Goal: Transaction & Acquisition: Purchase product/service

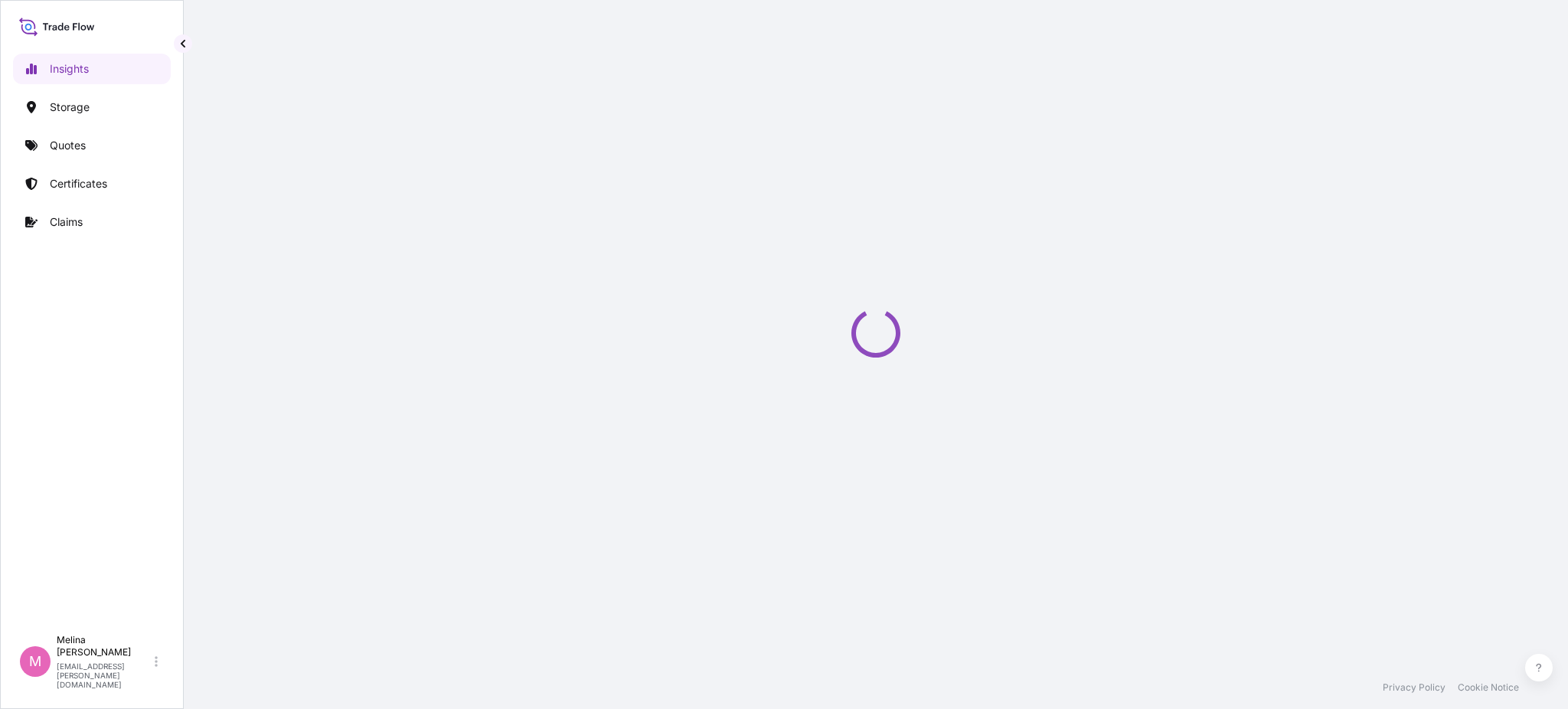
select select "2025"
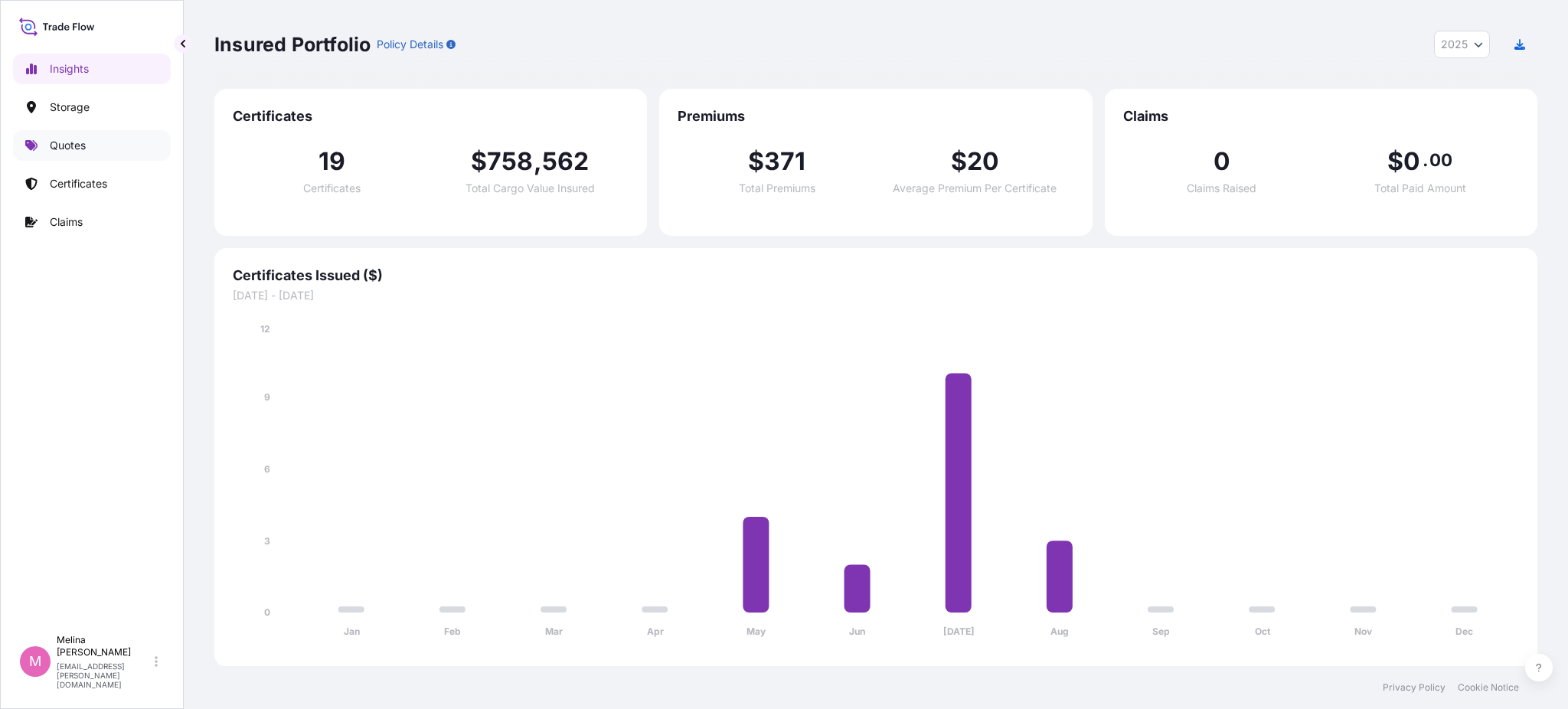
click at [93, 146] on link "Quotes" at bounding box center [92, 145] width 158 height 31
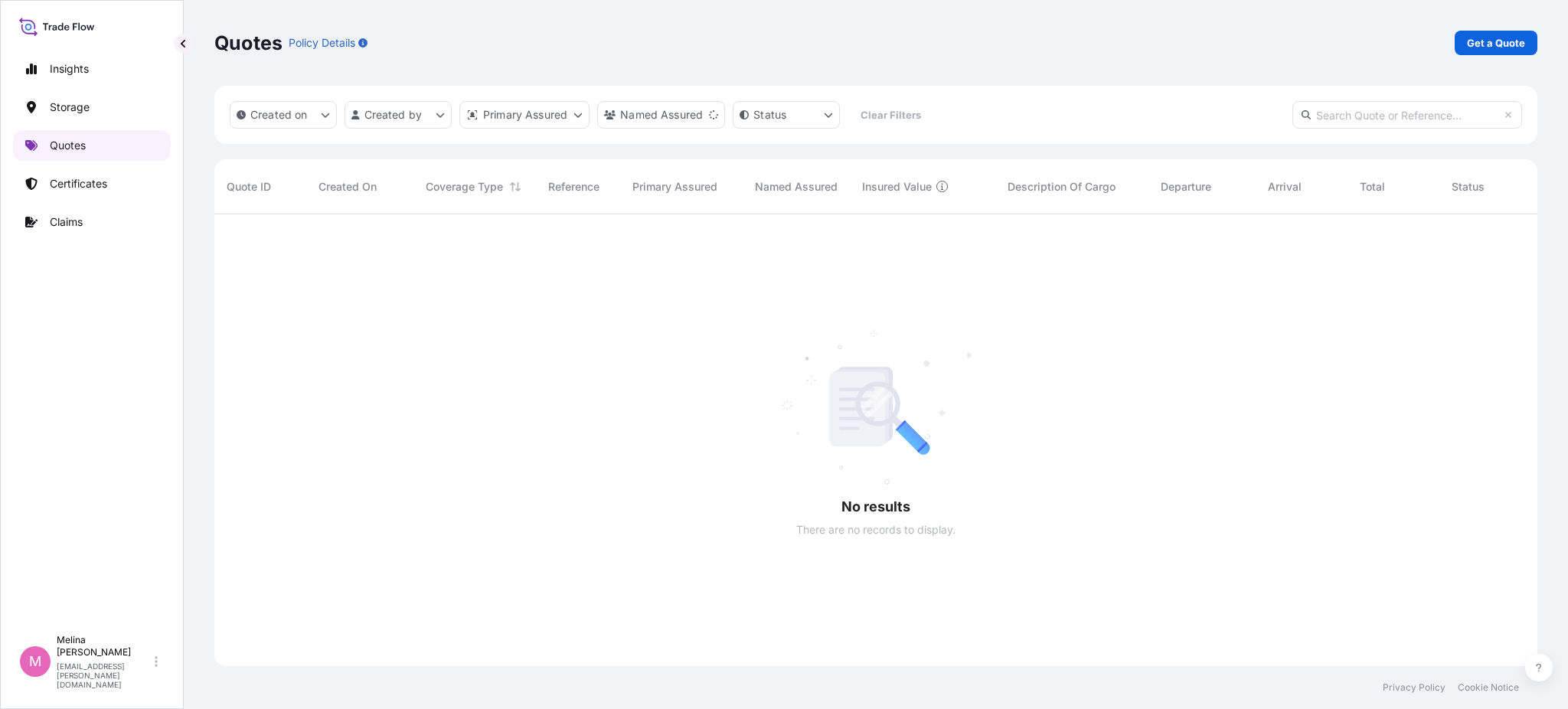
scroll to position [492, 1307]
click at [1501, 46] on p "Get a Quote" at bounding box center [1495, 42] width 58 height 15
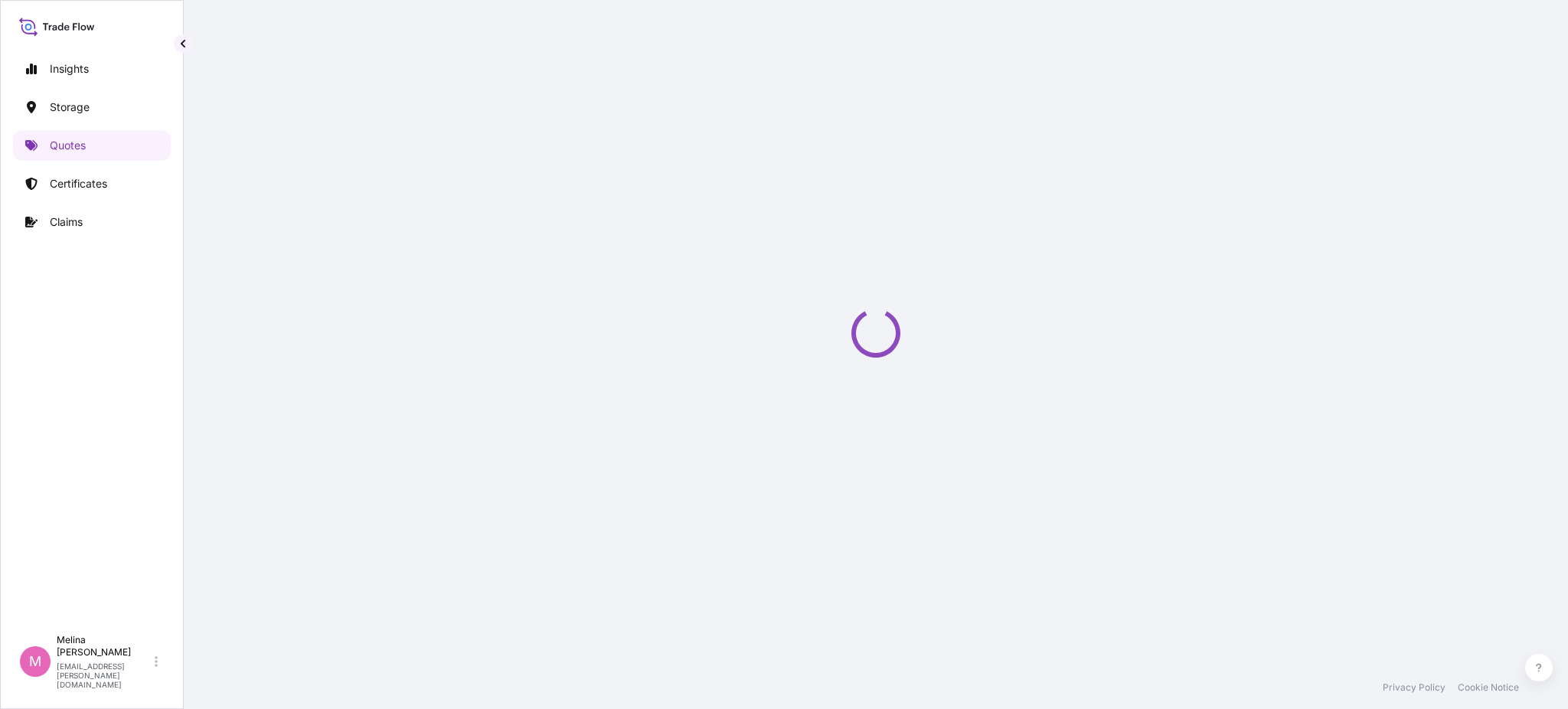
scroll to position [25, 0]
select select "Water"
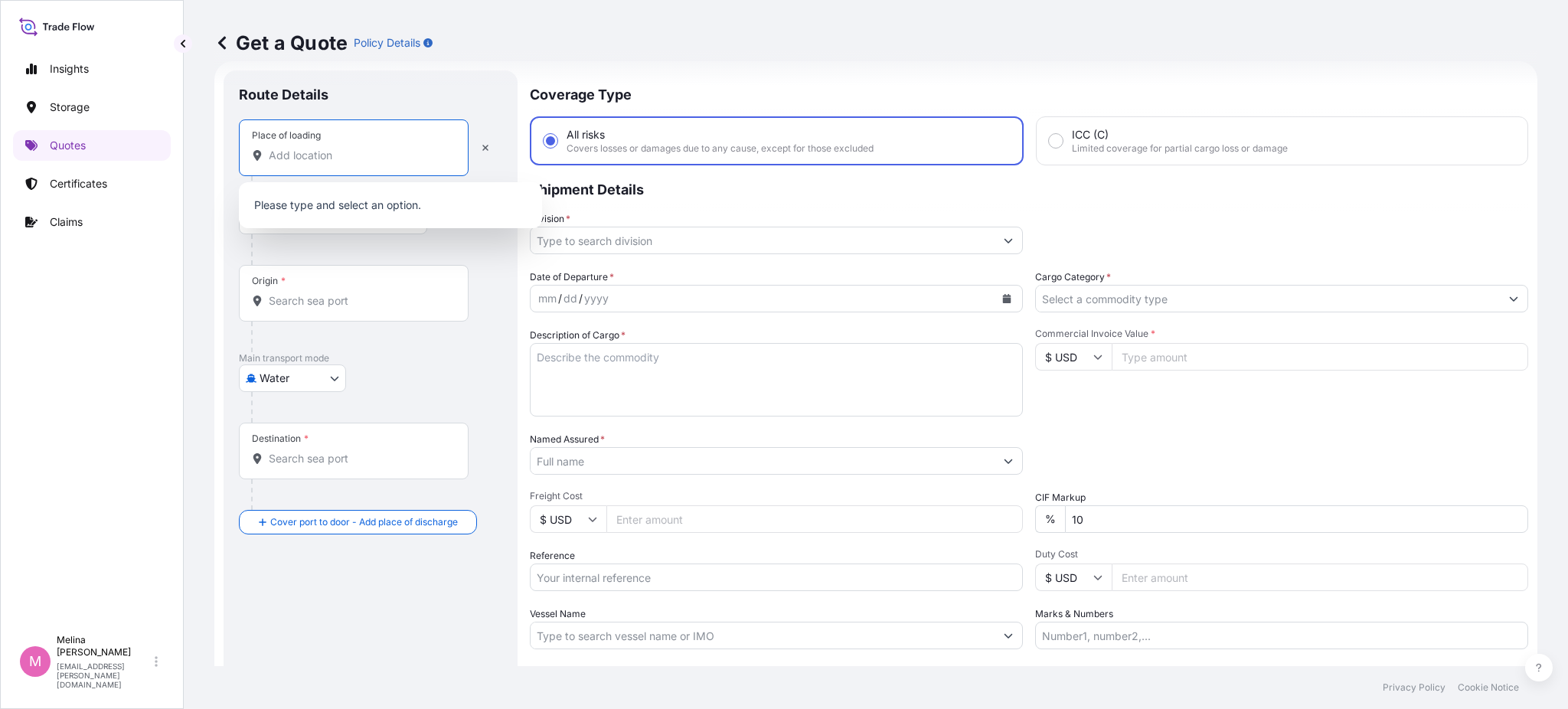
click at [314, 154] on input "Place of loading" at bounding box center [358, 155] width 181 height 15
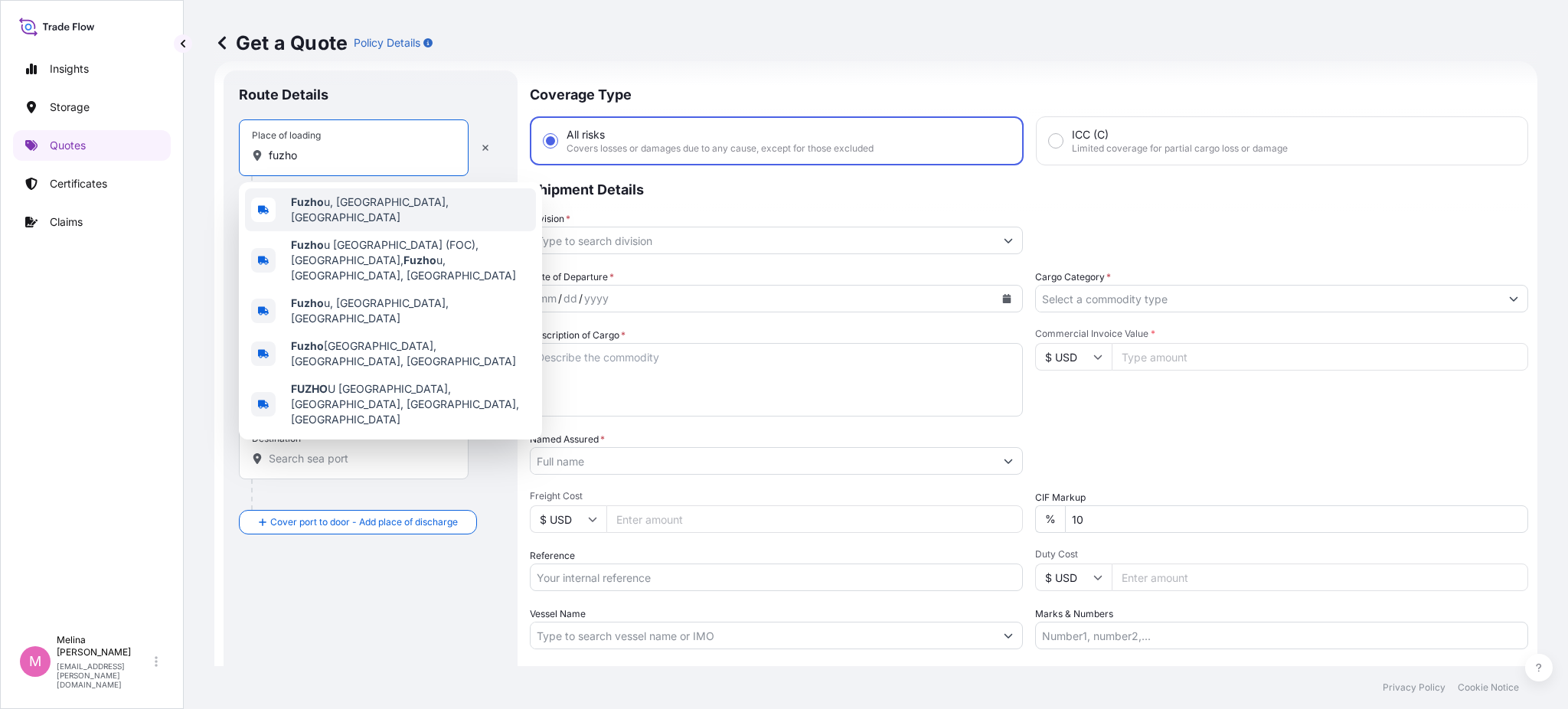
click at [335, 209] on span "Fuzho u, [GEOGRAPHIC_DATA], [GEOGRAPHIC_DATA]" at bounding box center [410, 209] width 238 height 31
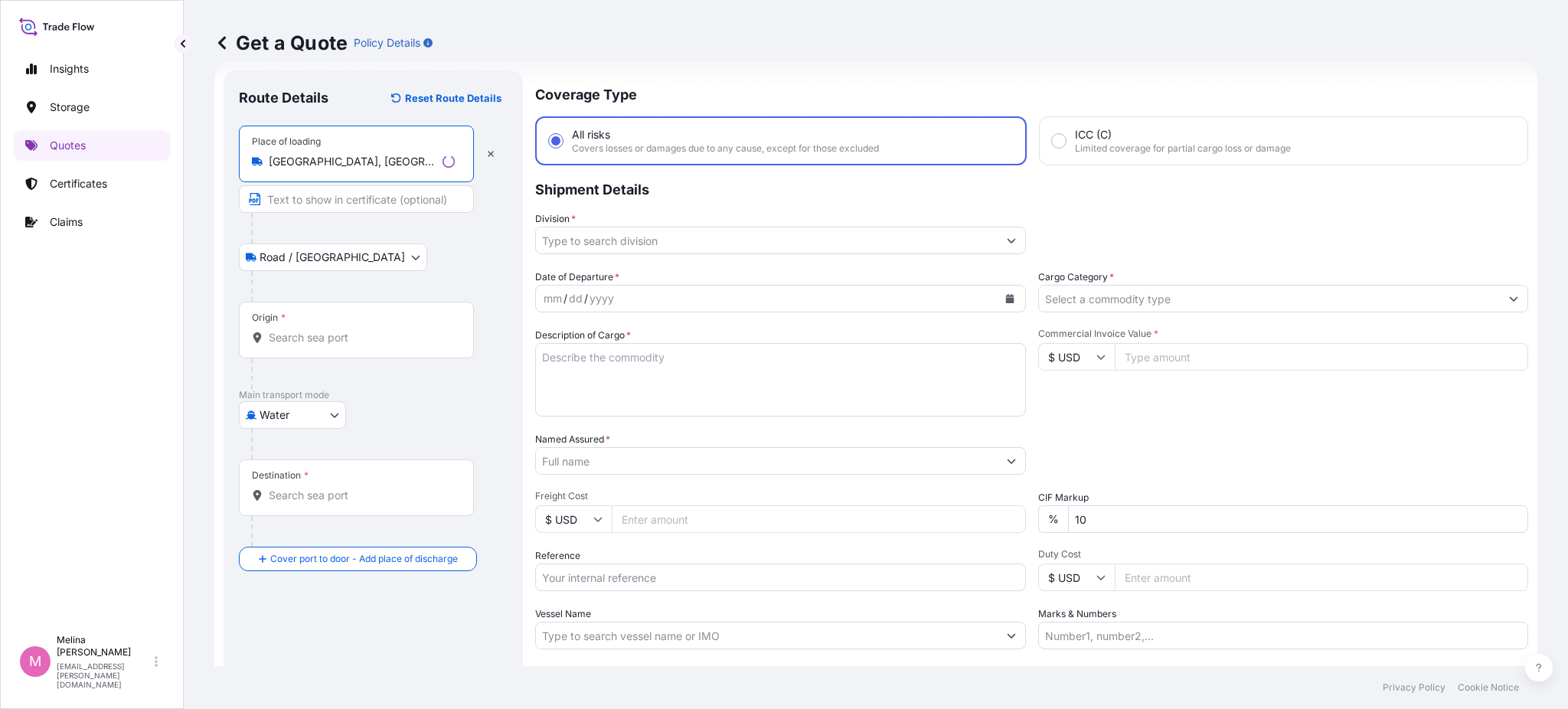
type input "[GEOGRAPHIC_DATA], [GEOGRAPHIC_DATA], [GEOGRAPHIC_DATA]"
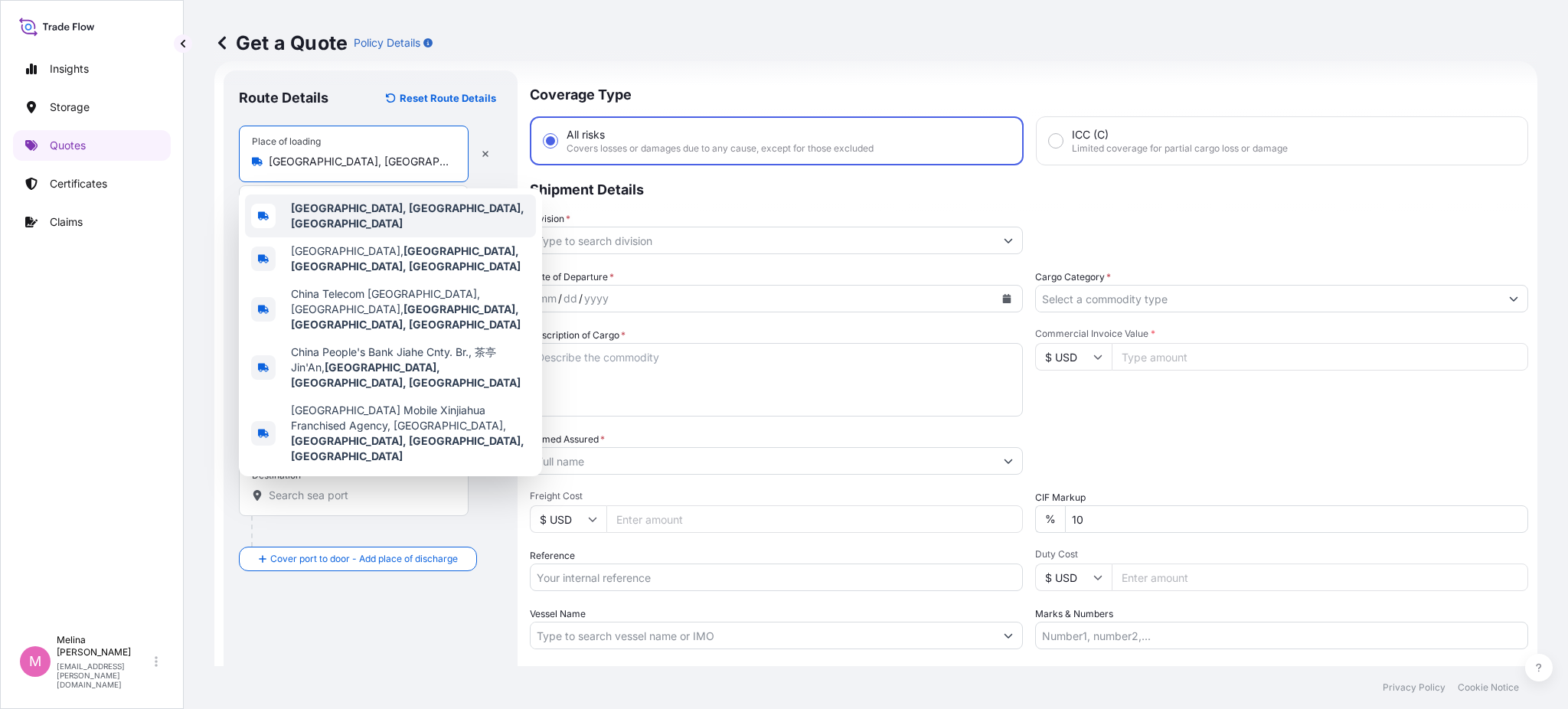
click at [383, 207] on b "[GEOGRAPHIC_DATA], [GEOGRAPHIC_DATA], [GEOGRAPHIC_DATA]" at bounding box center [408, 215] width 233 height 28
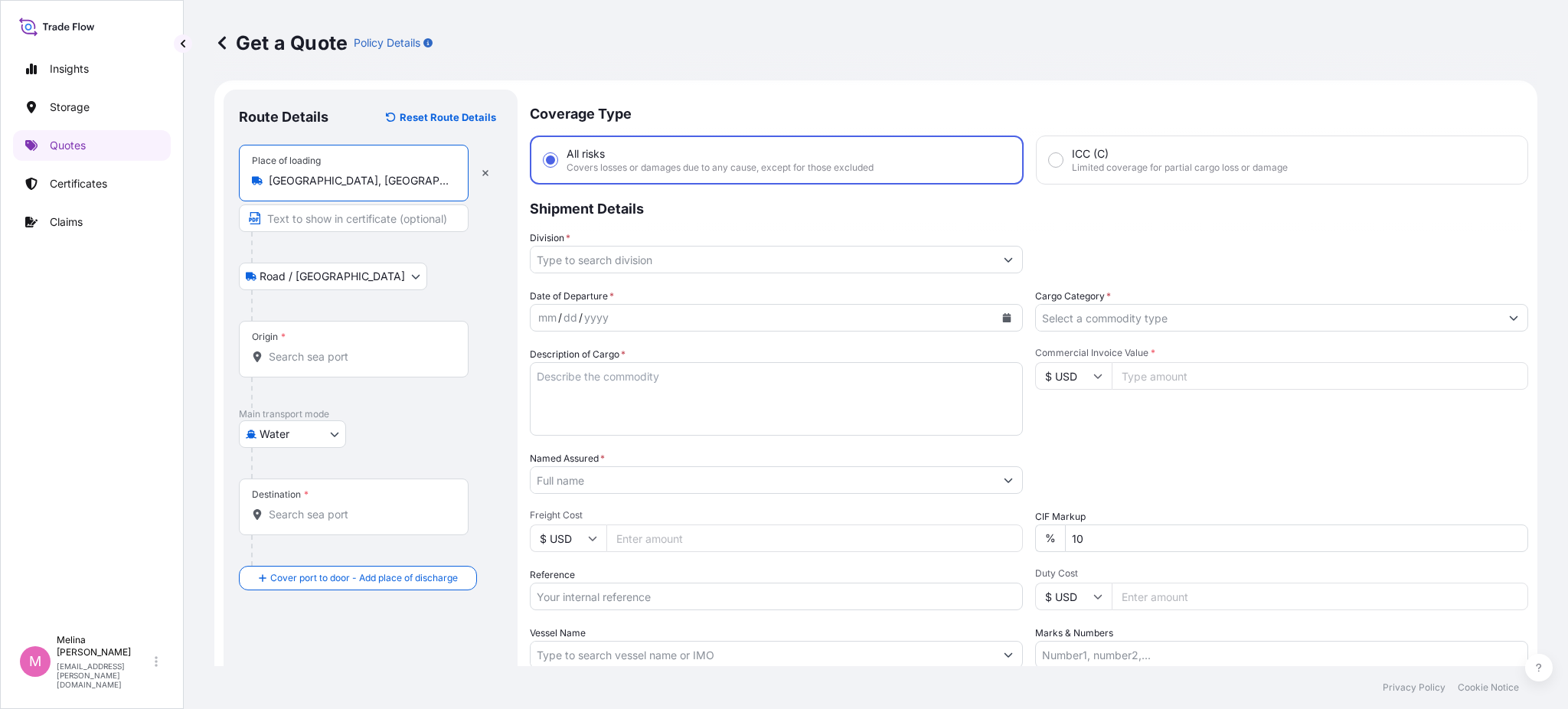
scroll to position [0, 0]
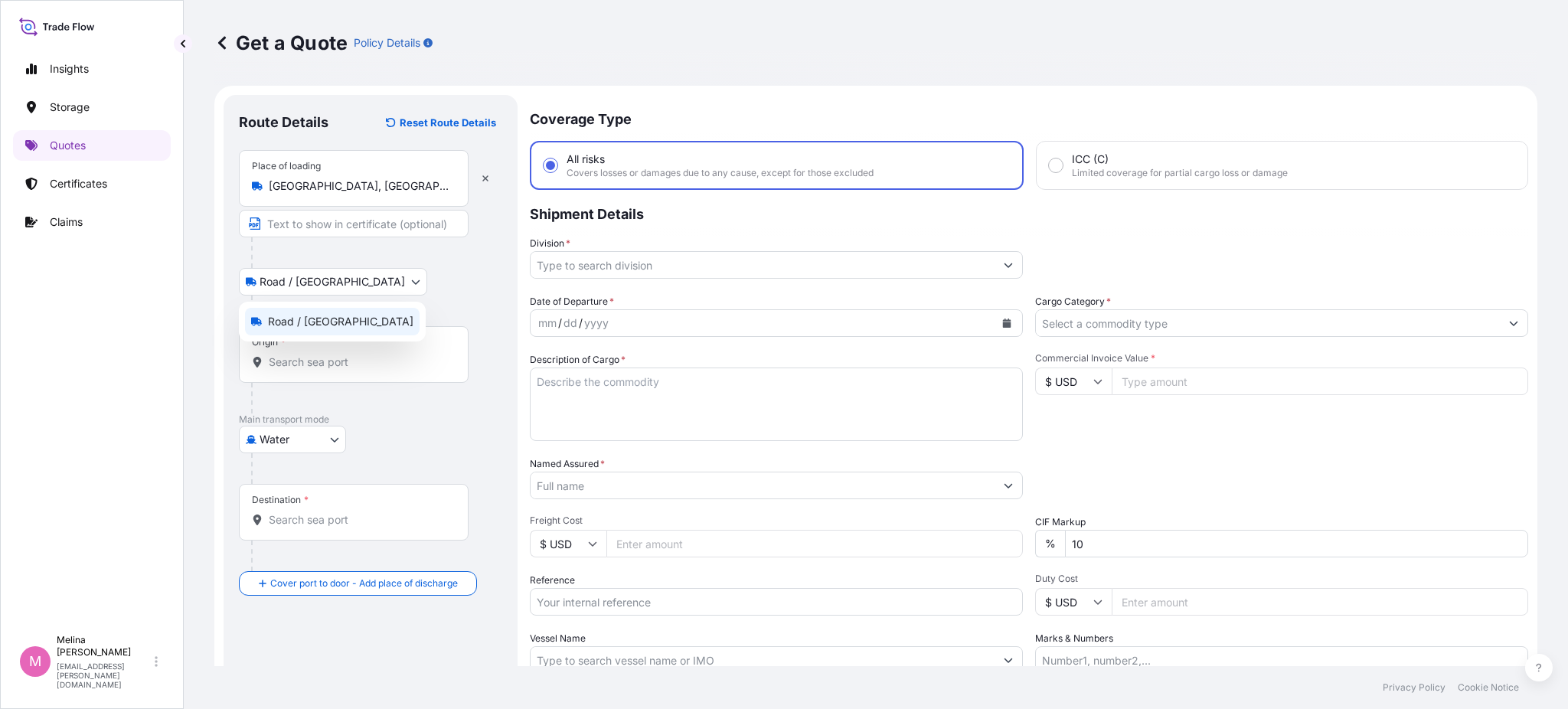
click at [313, 281] on body "5 options available. Insights Storage Quotes Certificates Claims M [PERSON_NAME…" at bounding box center [784, 354] width 1568 height 709
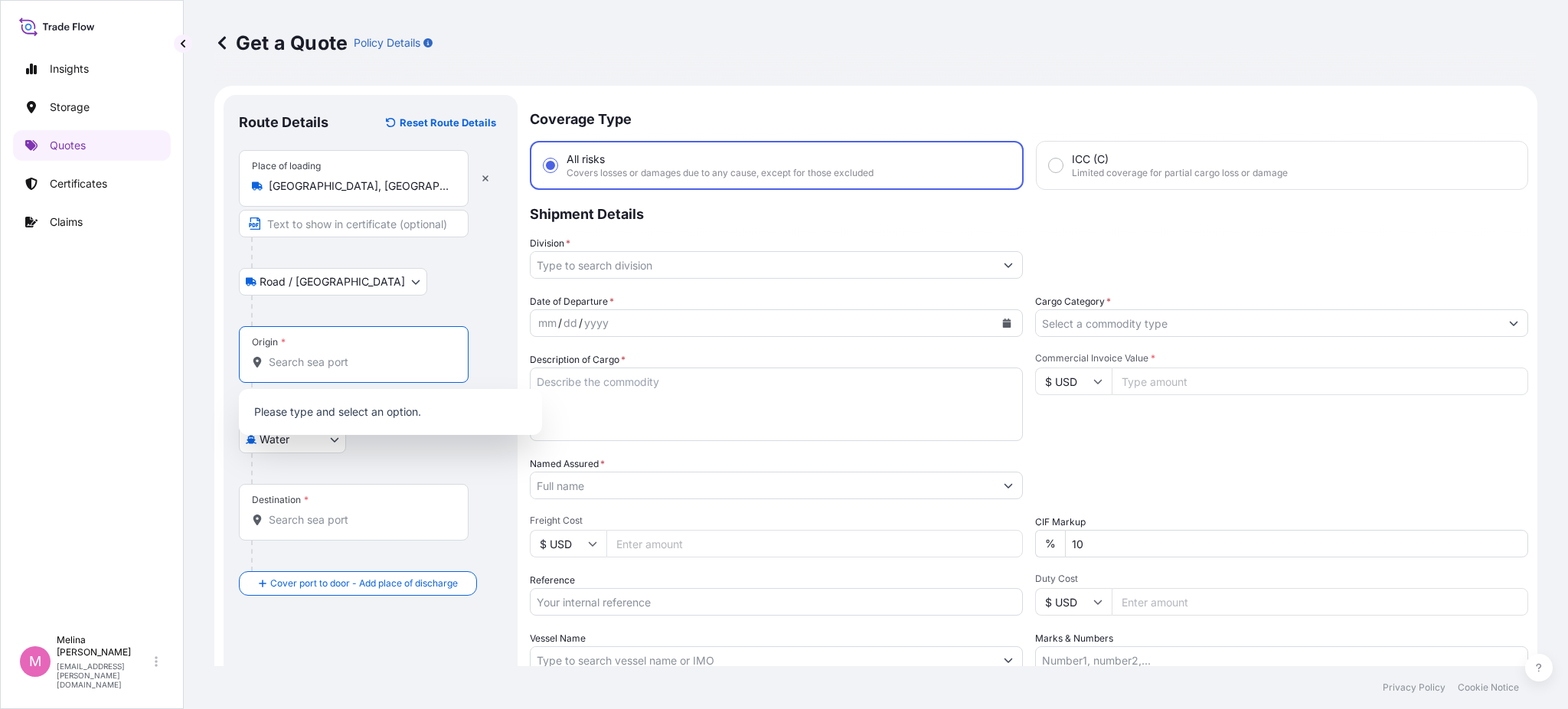
click at [329, 358] on input "Origin *" at bounding box center [358, 361] width 181 height 15
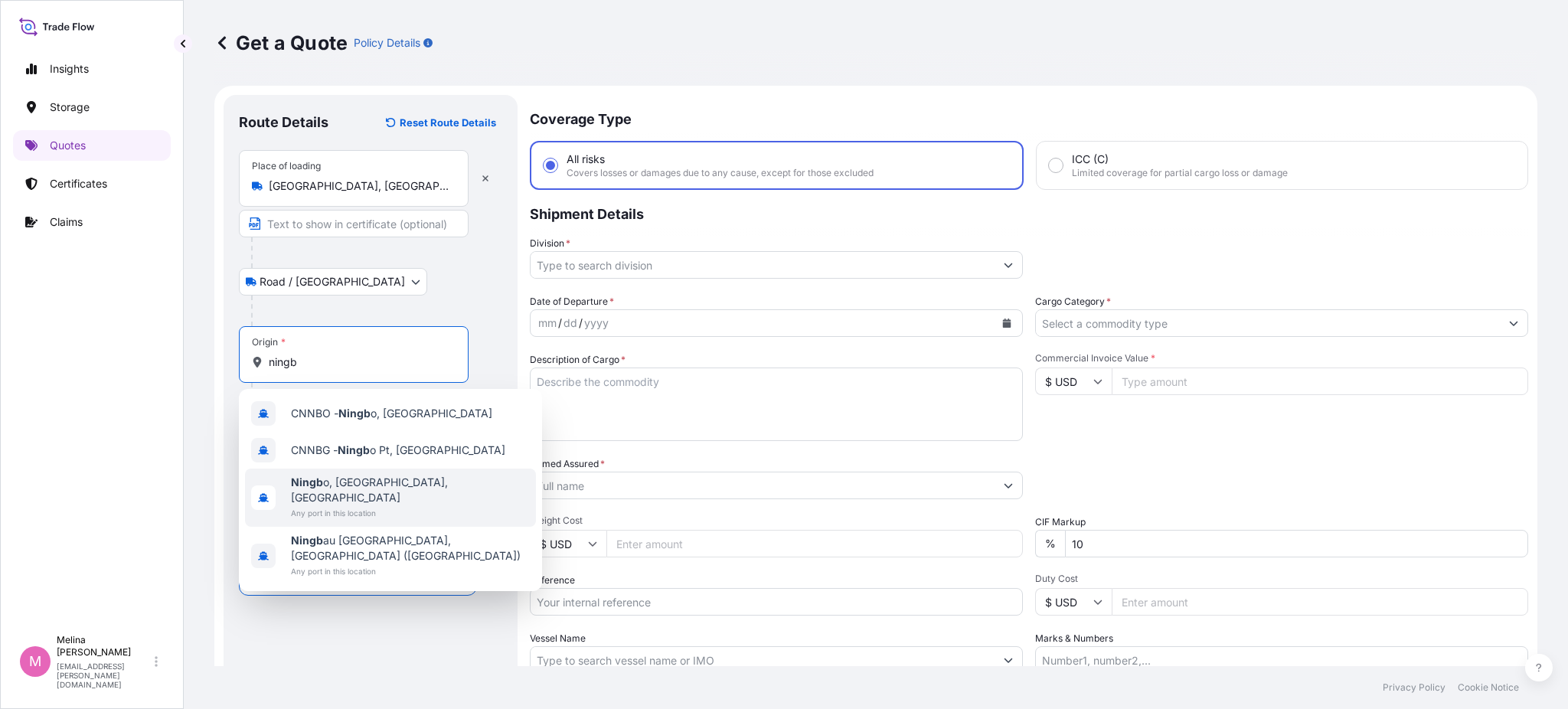
click at [400, 487] on span "Ningb o, [GEOGRAPHIC_DATA], [GEOGRAPHIC_DATA]" at bounding box center [410, 490] width 238 height 31
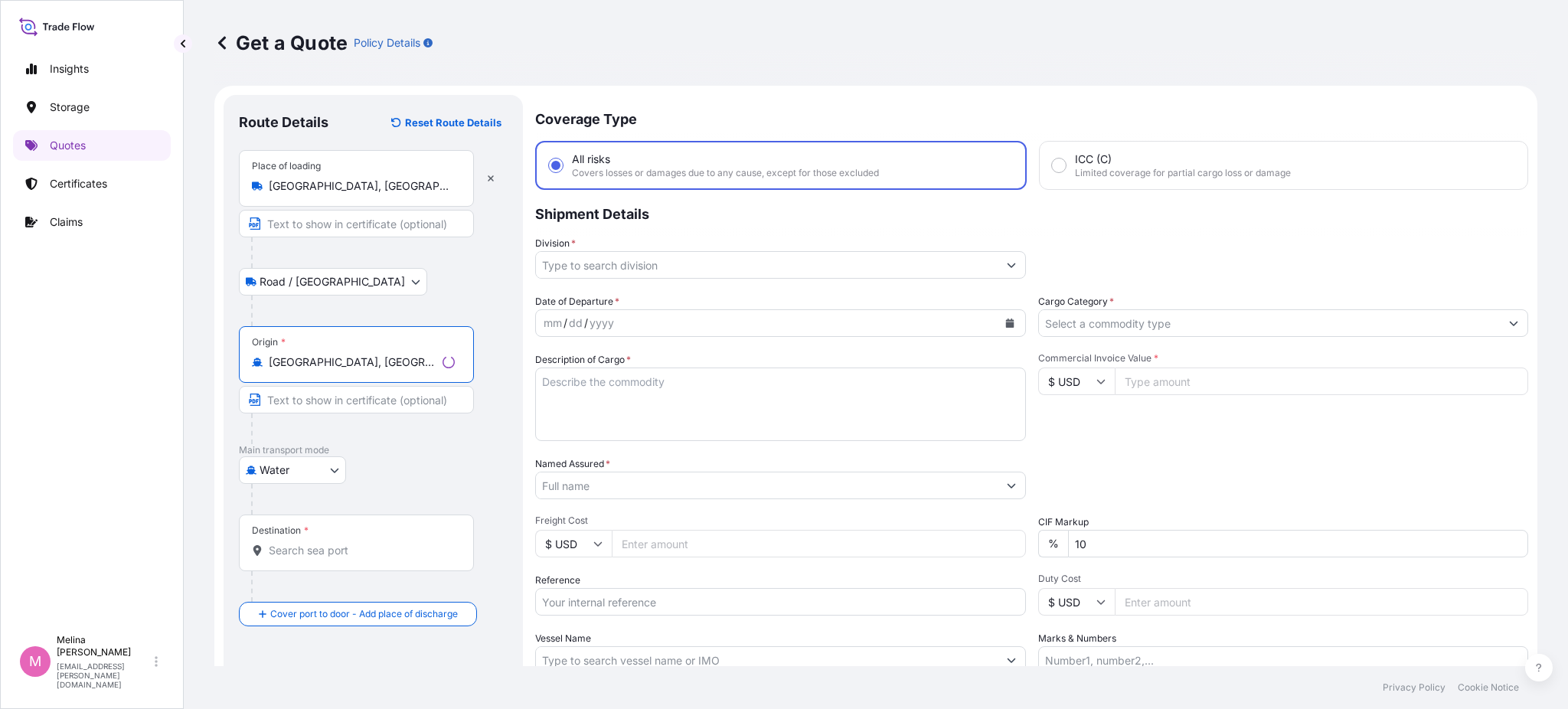
scroll to position [102, 0]
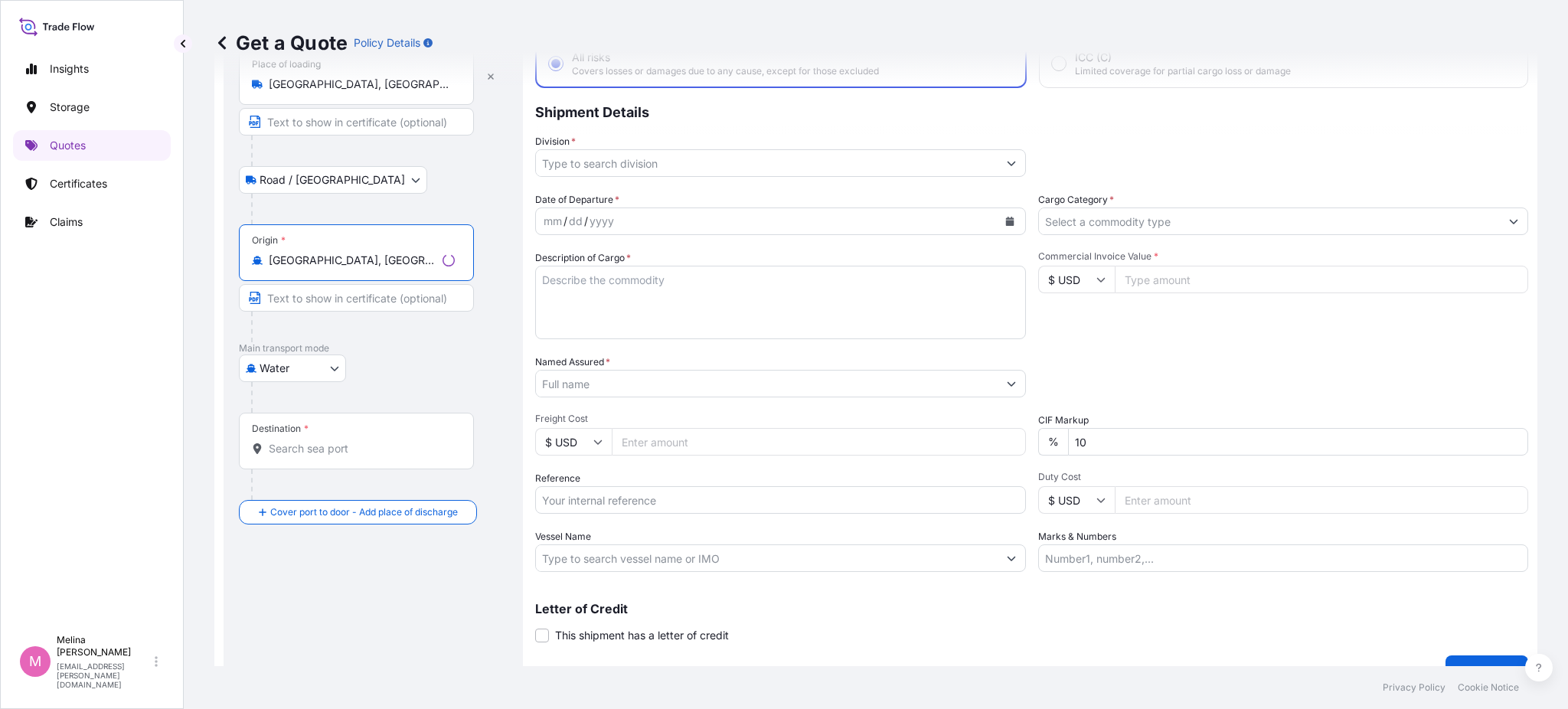
type input "[GEOGRAPHIC_DATA], [GEOGRAPHIC_DATA], [GEOGRAPHIC_DATA]"
click at [425, 377] on div "Water Air Water Inland" at bounding box center [372, 368] width 268 height 28
click at [347, 453] on input "Destination *" at bounding box center [358, 448] width 181 height 15
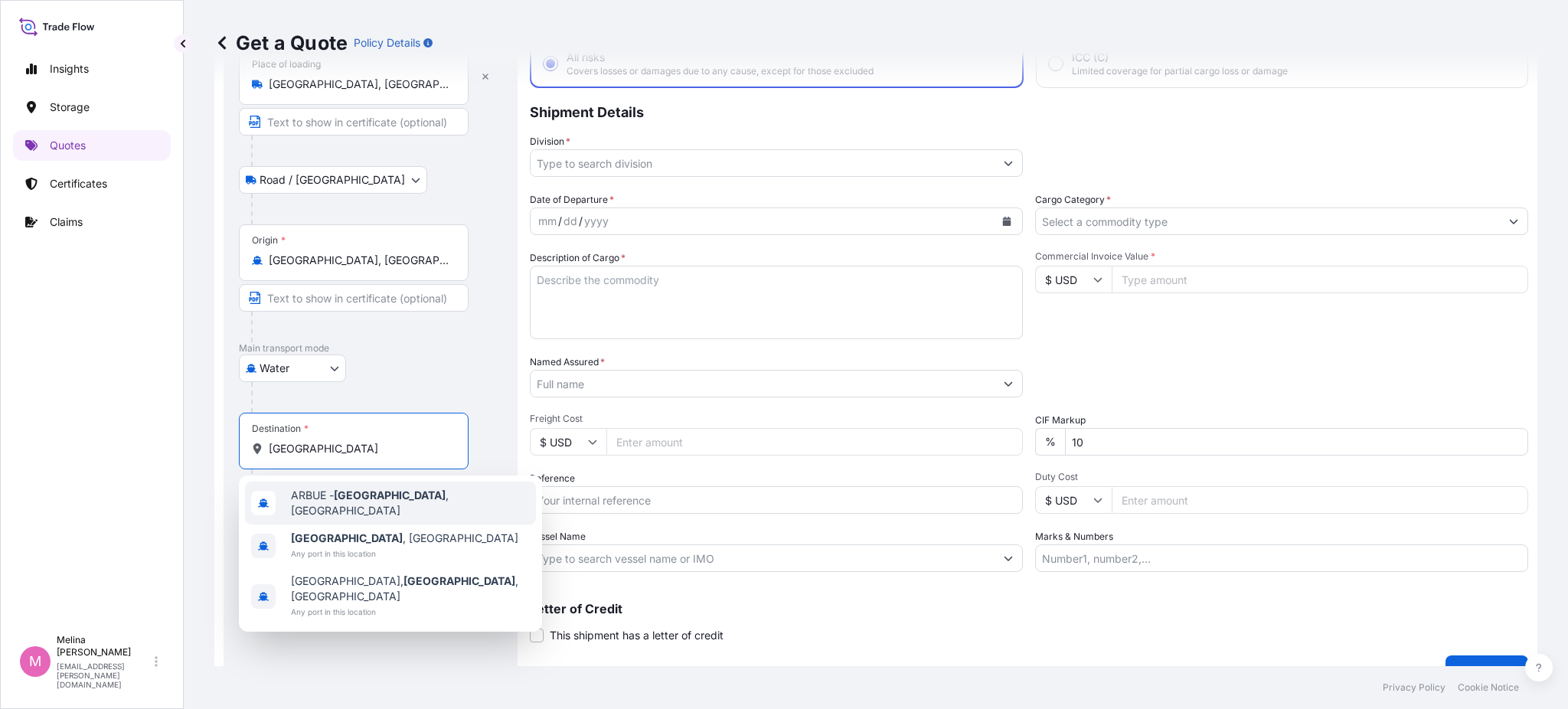
click at [410, 495] on span "ARBUE - [GEOGRAPHIC_DATA] , [GEOGRAPHIC_DATA]" at bounding box center [410, 503] width 238 height 31
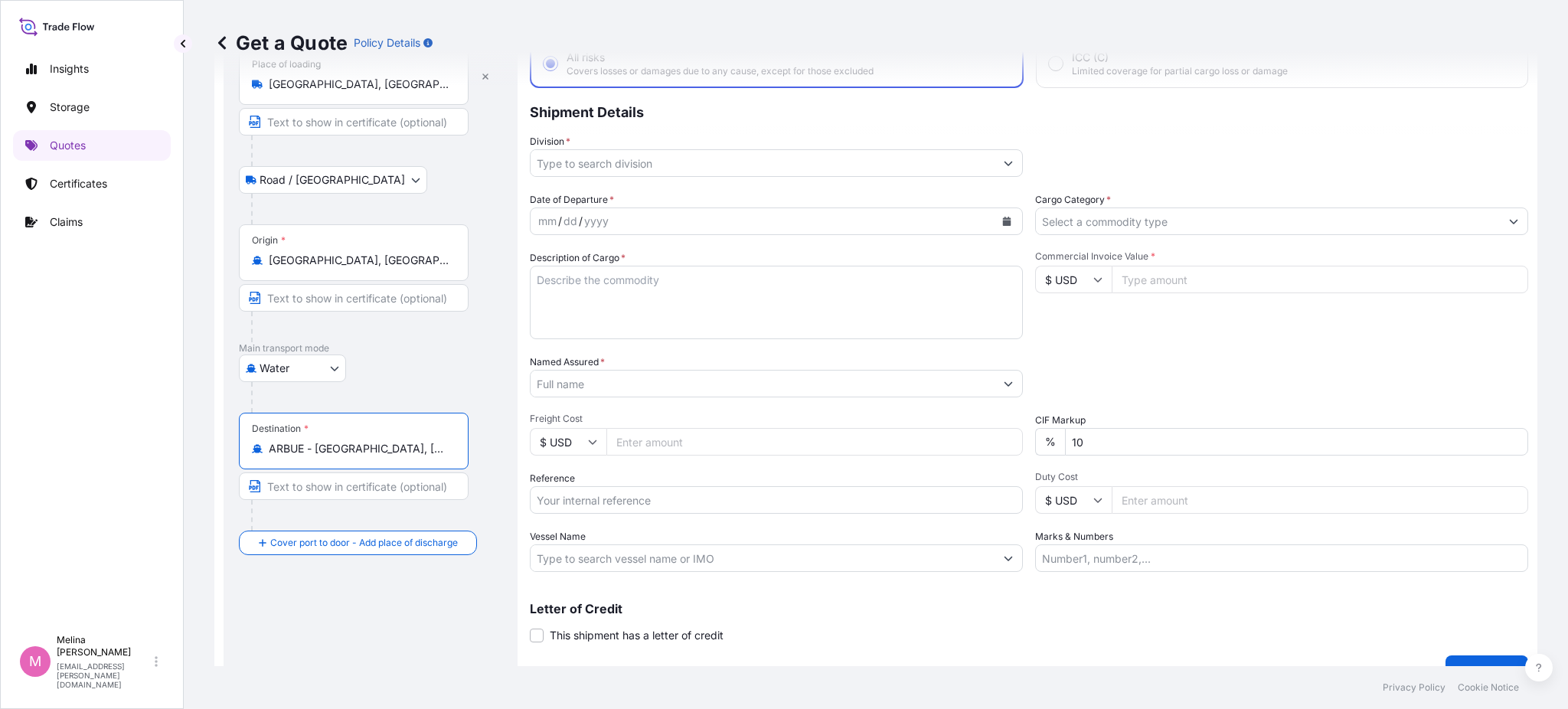
type input "ARBUE - [GEOGRAPHIC_DATA], [GEOGRAPHIC_DATA]"
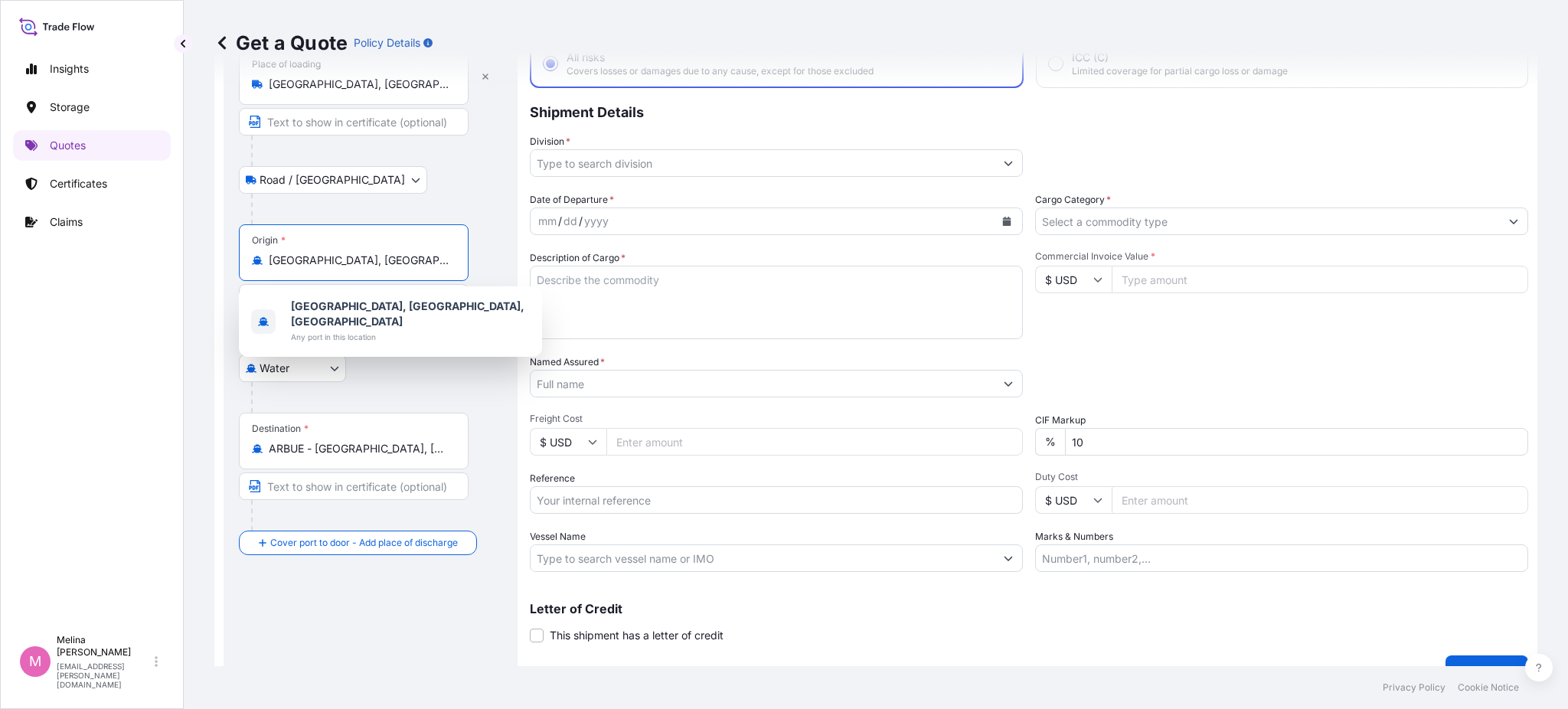
click at [394, 261] on input "[GEOGRAPHIC_DATA], [GEOGRAPHIC_DATA], [GEOGRAPHIC_DATA]" at bounding box center [358, 259] width 181 height 15
drag, startPoint x: 394, startPoint y: 261, endPoint x: 251, endPoint y: 261, distance: 143.0
click at [251, 261] on div "[GEOGRAPHIC_DATA], [GEOGRAPHIC_DATA], [GEOGRAPHIC_DATA]" at bounding box center [353, 259] width 203 height 15
click at [401, 329] on span "Any port in this location" at bounding box center [410, 336] width 238 height 15
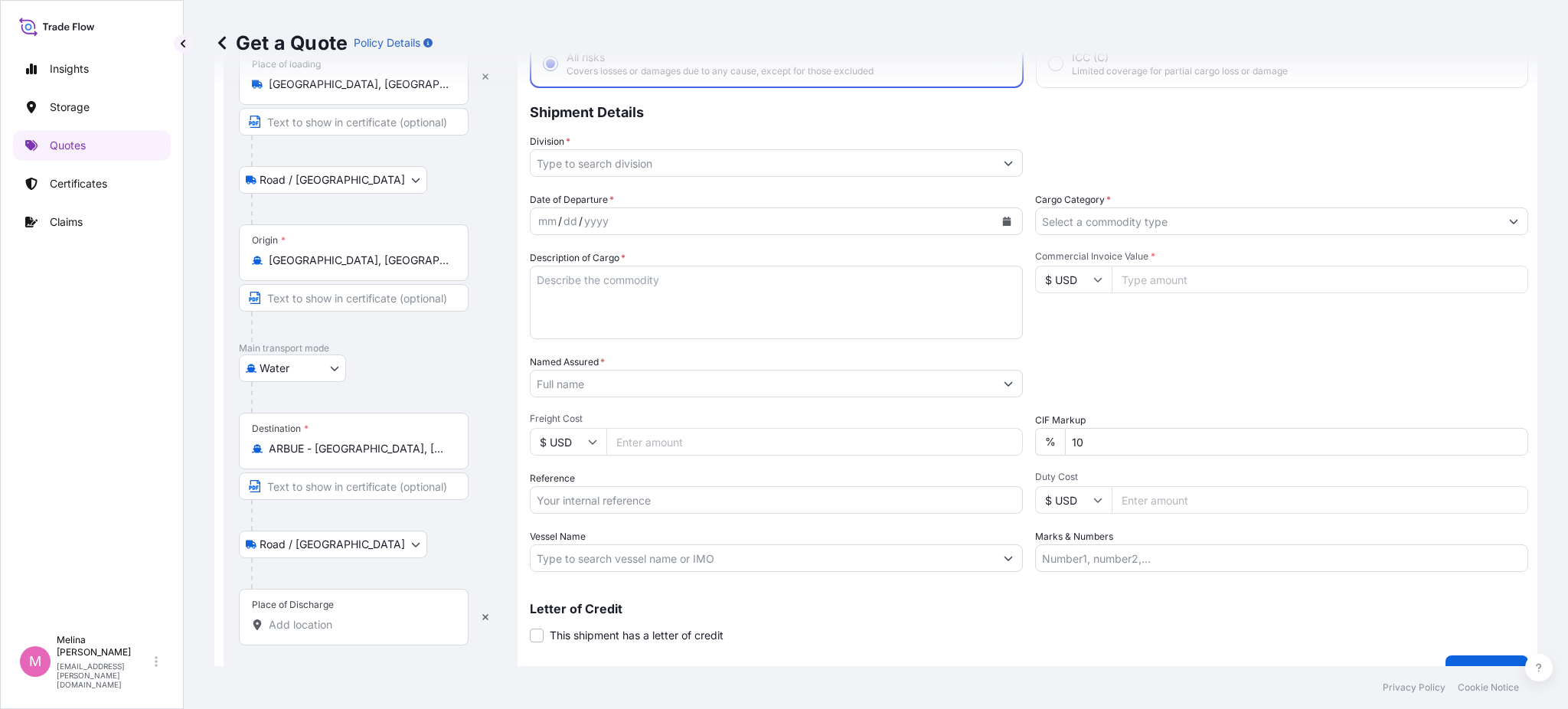
click at [309, 611] on div "Place of Discharge" at bounding box center [353, 616] width 229 height 57
click at [309, 616] on input "Place of Discharge" at bounding box center [358, 623] width 181 height 15
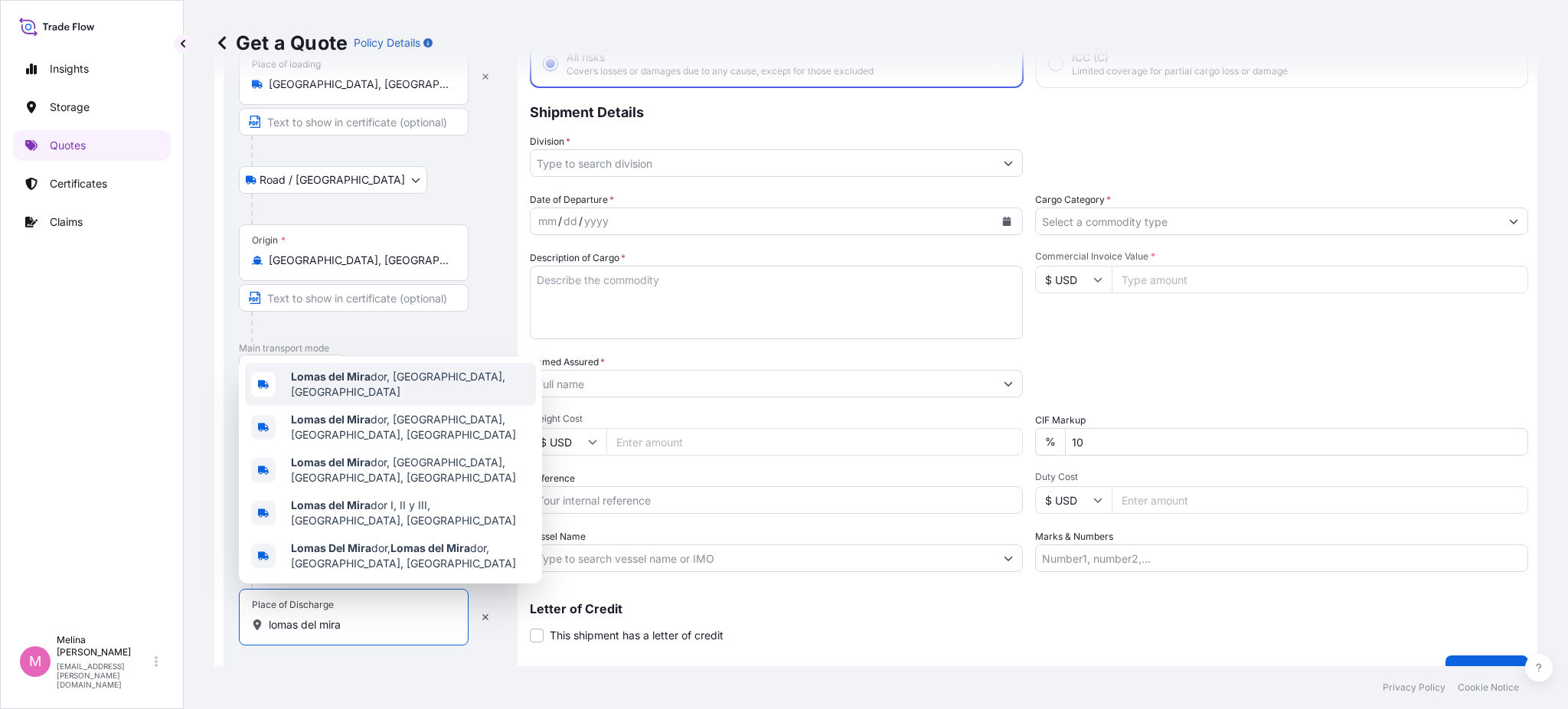
click at [339, 400] on span "[GEOGRAPHIC_DATA], [GEOGRAPHIC_DATA], [GEOGRAPHIC_DATA]" at bounding box center [410, 384] width 238 height 31
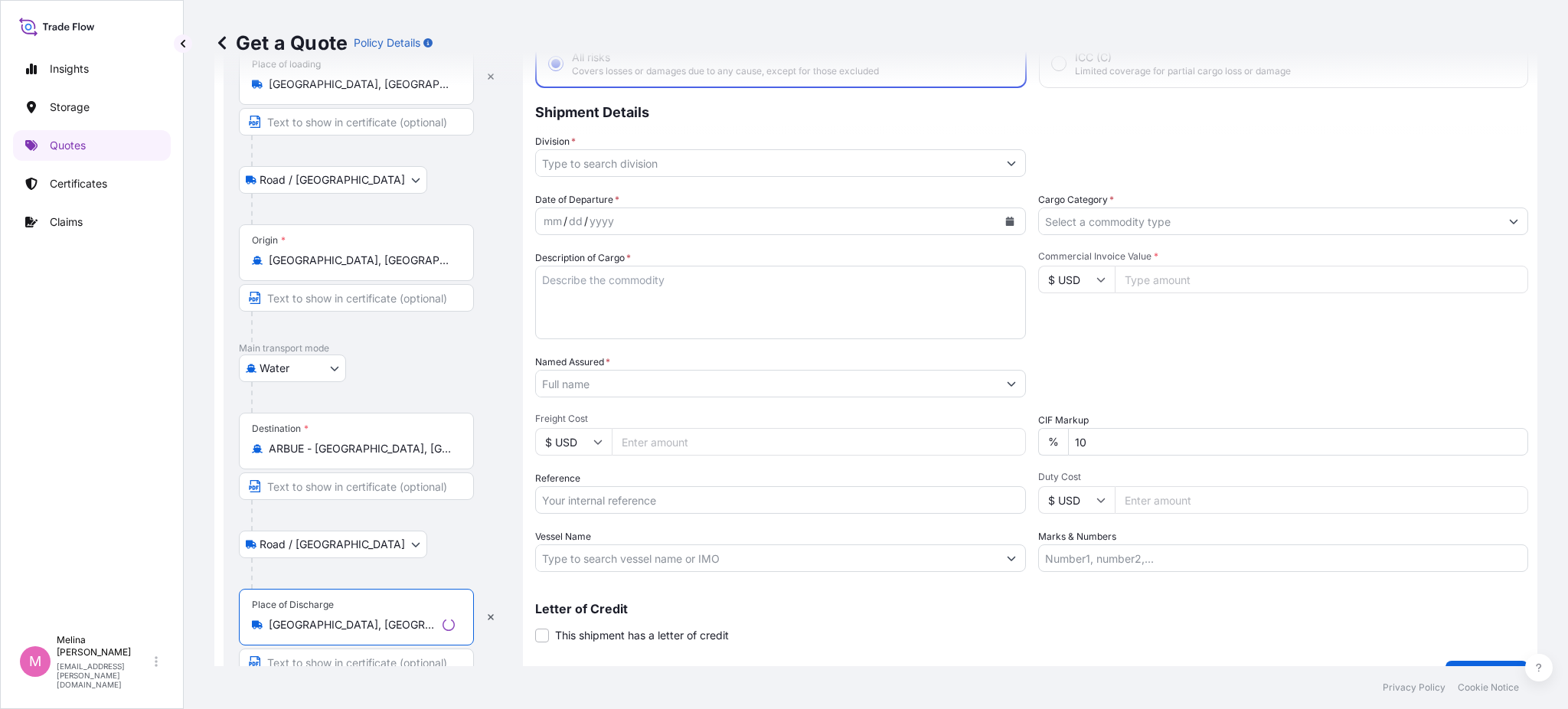
type input "[GEOGRAPHIC_DATA], [GEOGRAPHIC_DATA], [GEOGRAPHIC_DATA]"
click at [386, 340] on div at bounding box center [362, 326] width 222 height 31
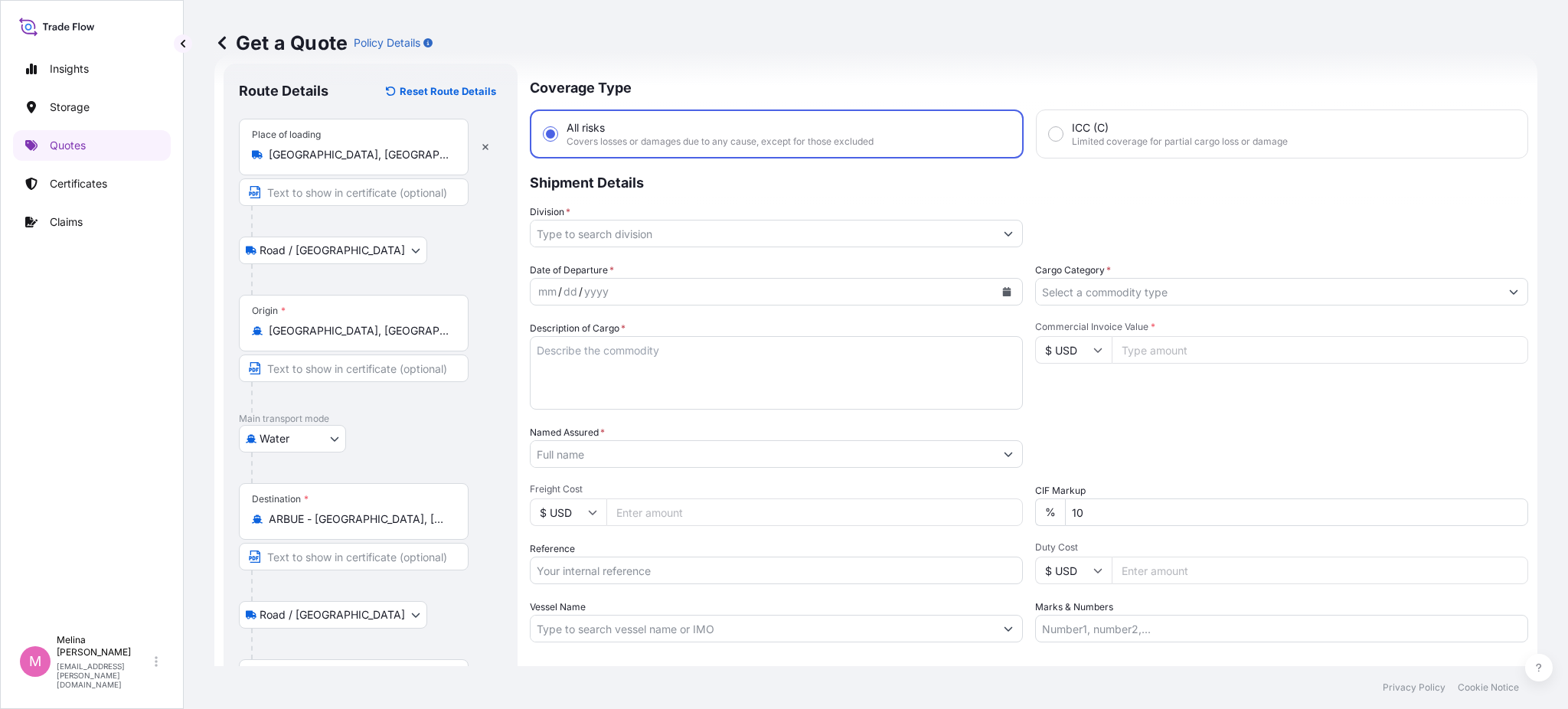
scroll to position [0, 0]
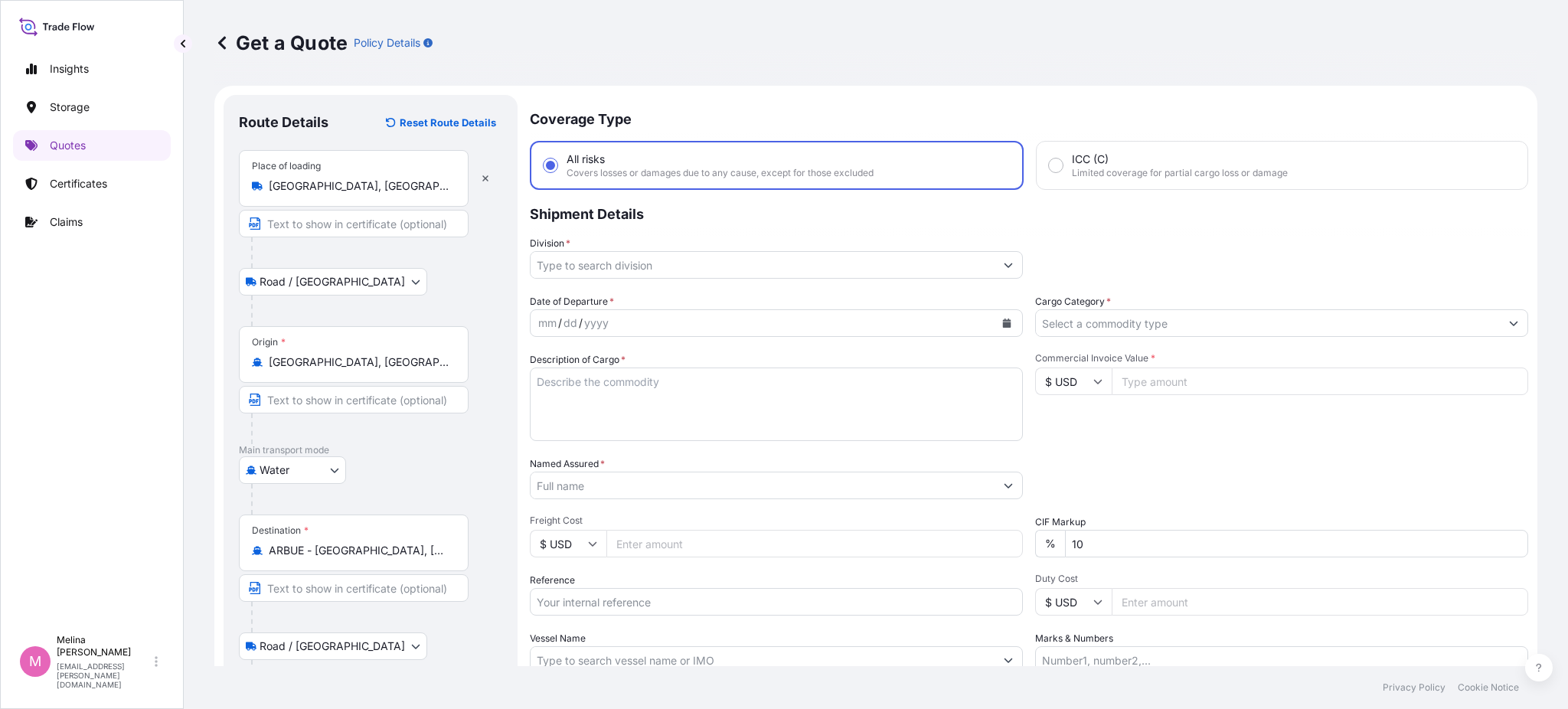
click at [649, 261] on input "Division *" at bounding box center [762, 265] width 464 height 28
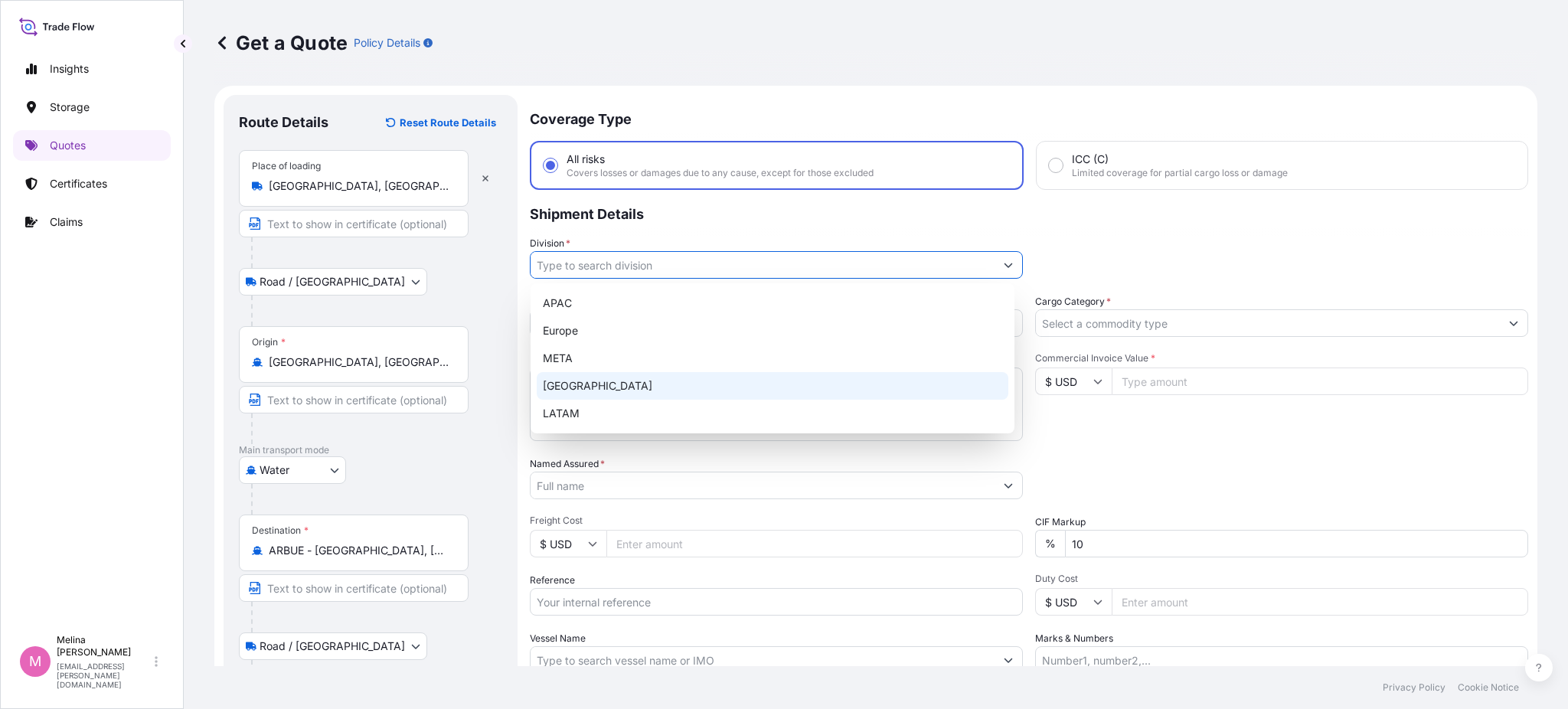
click at [580, 398] on div "[GEOGRAPHIC_DATA]" at bounding box center [772, 386] width 472 height 28
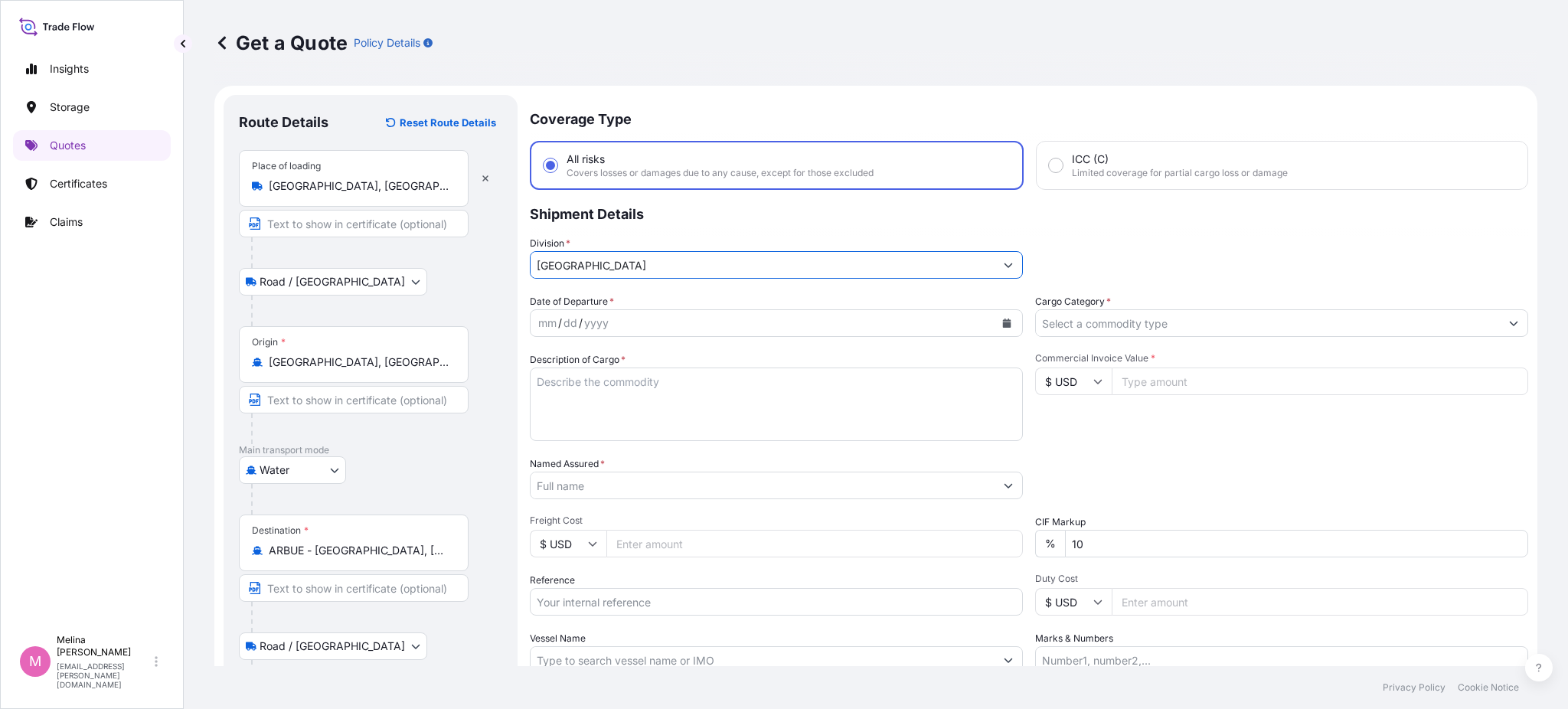
click at [595, 261] on input "[GEOGRAPHIC_DATA]" at bounding box center [762, 265] width 464 height 28
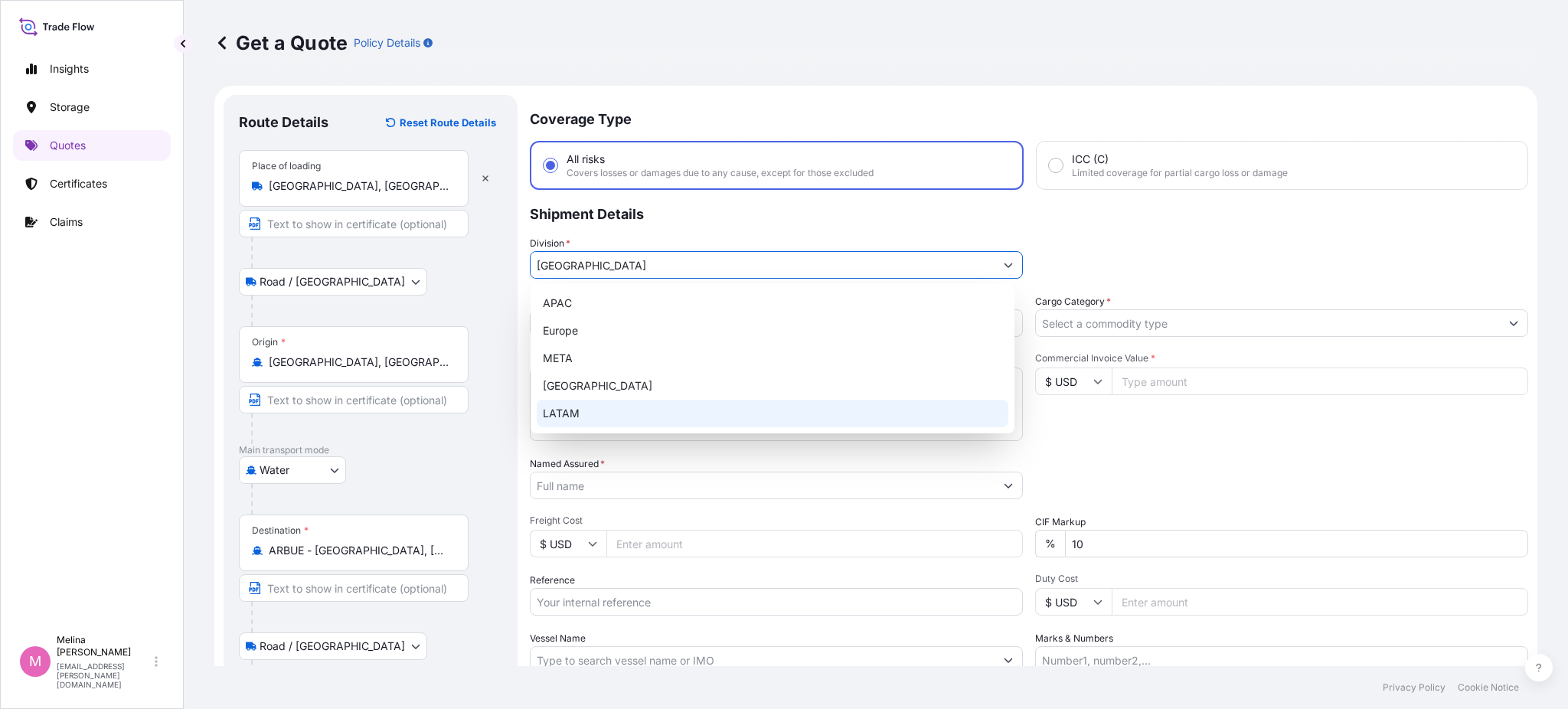
click at [1003, 260] on icon "Show suggestions" at bounding box center [1007, 264] width 9 height 9
click at [613, 420] on div "LATAM" at bounding box center [772, 414] width 472 height 28
type input "LATAM"
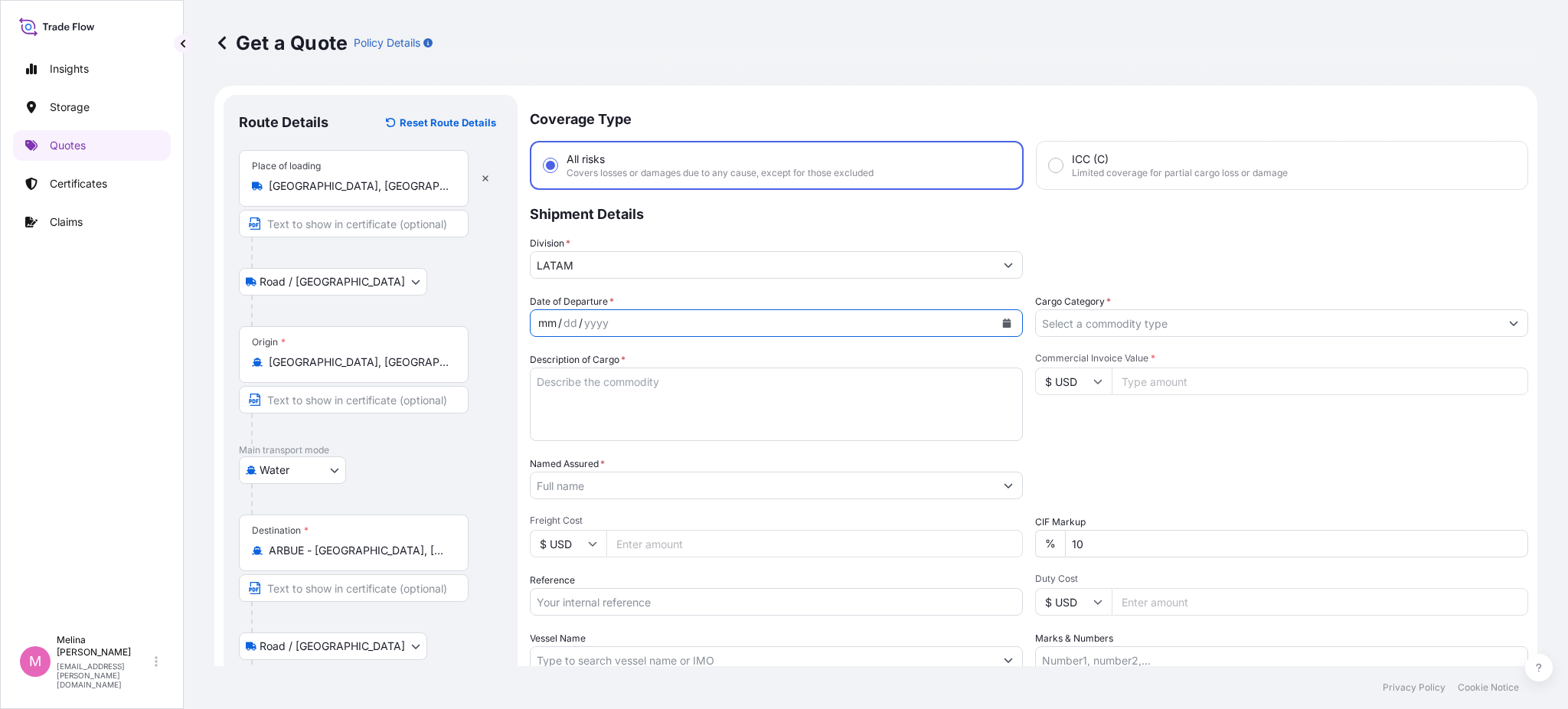
click at [617, 319] on div "mm / dd / yyyy" at bounding box center [762, 323] width 464 height 28
click at [1002, 324] on icon "Calendar" at bounding box center [1006, 322] width 8 height 9
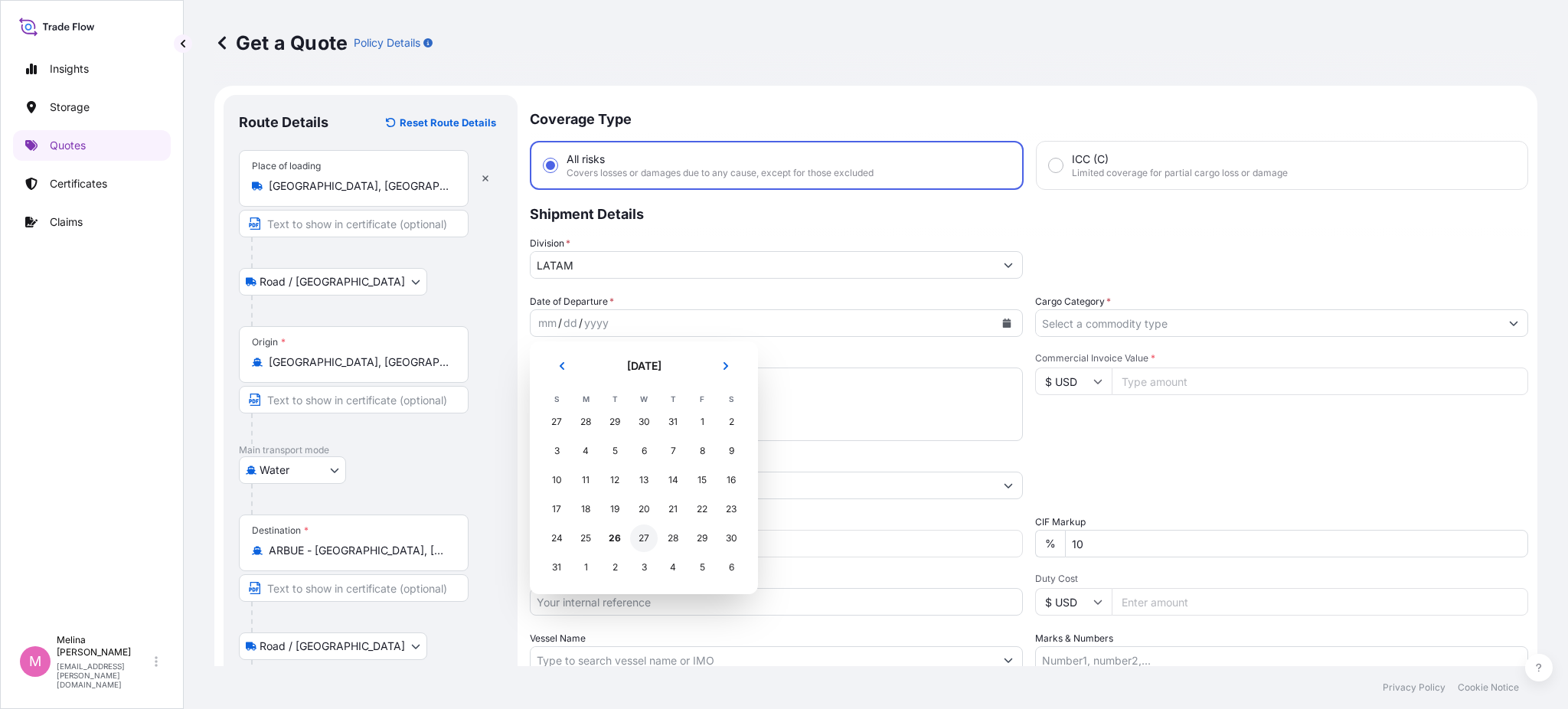
click at [641, 538] on div "27" at bounding box center [644, 538] width 28 height 28
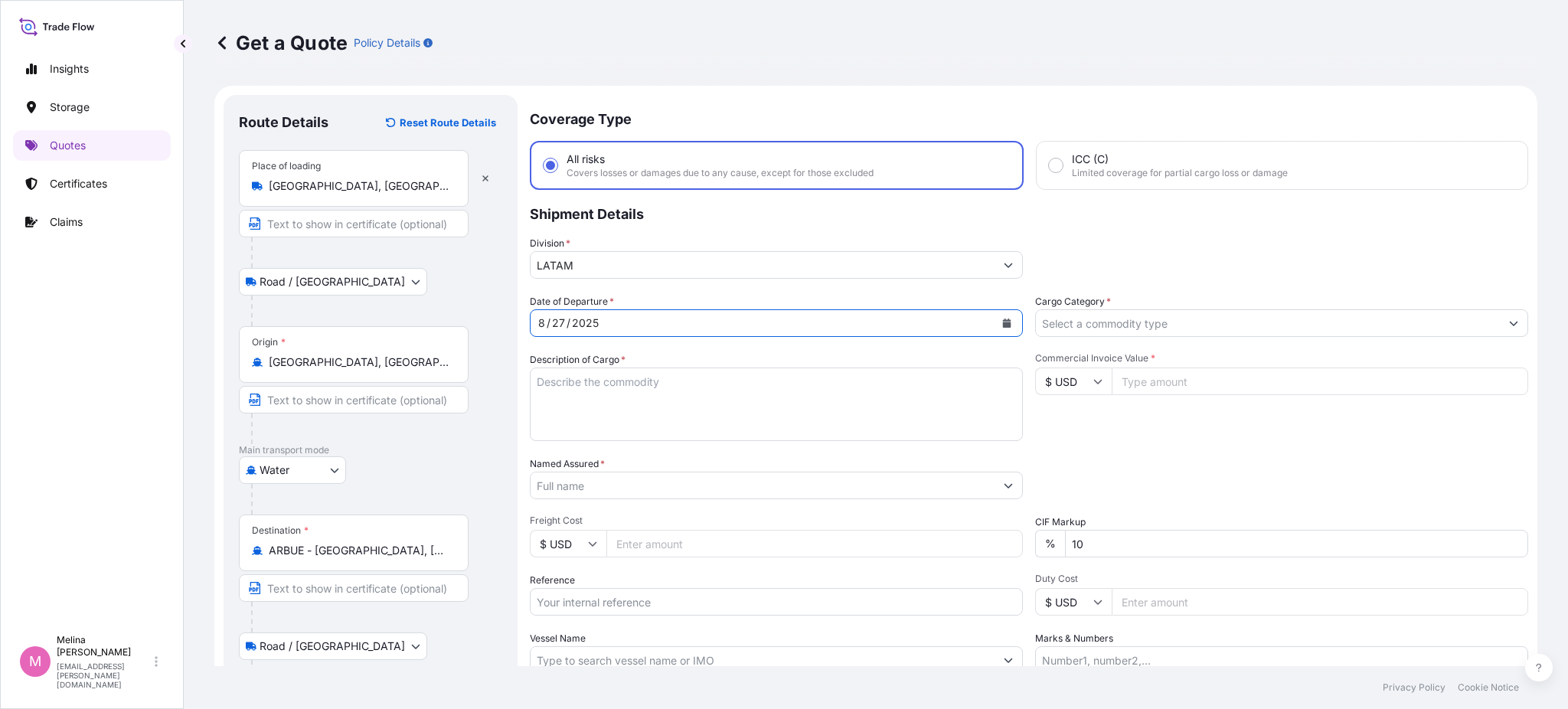
click at [1116, 321] on input "Cargo Category *" at bounding box center [1267, 323] width 464 height 28
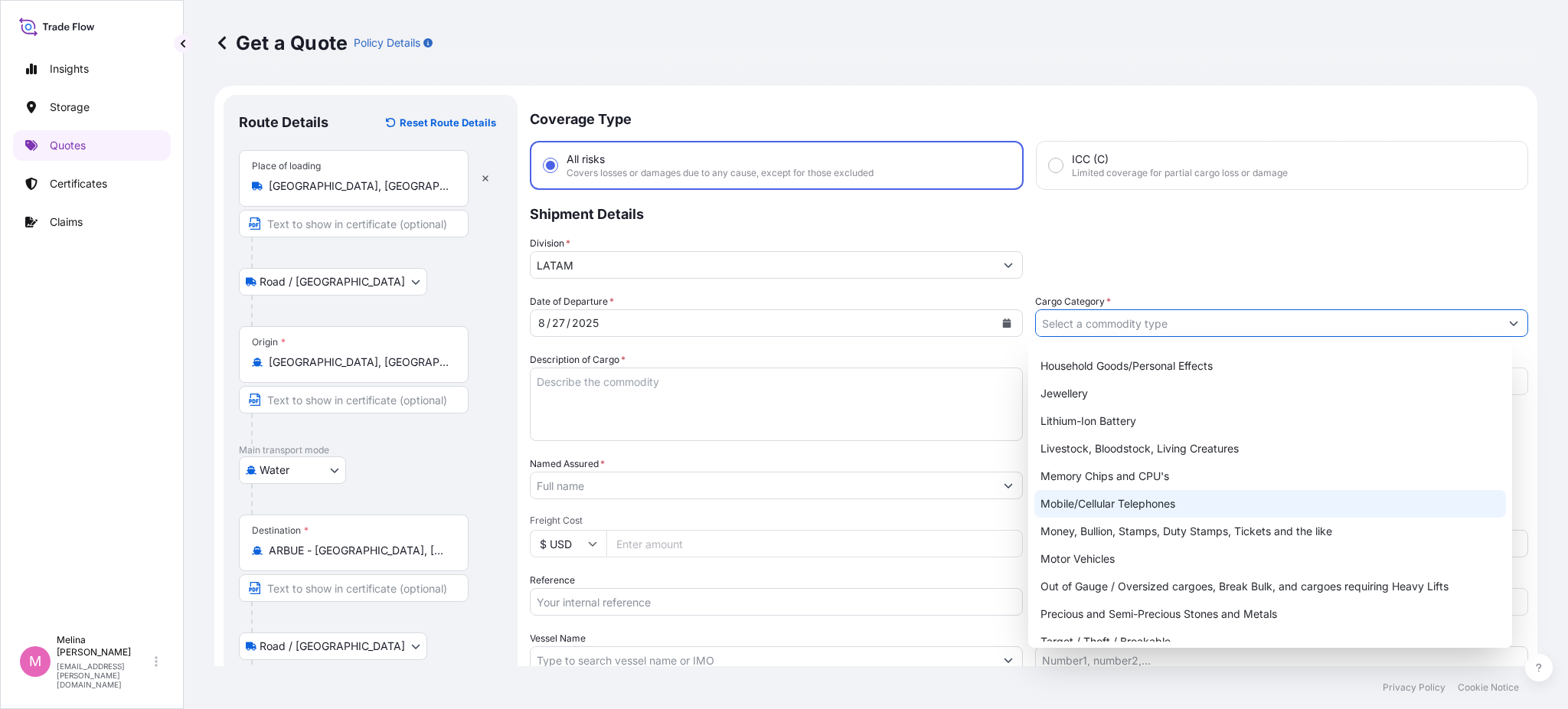
scroll to position [155, 0]
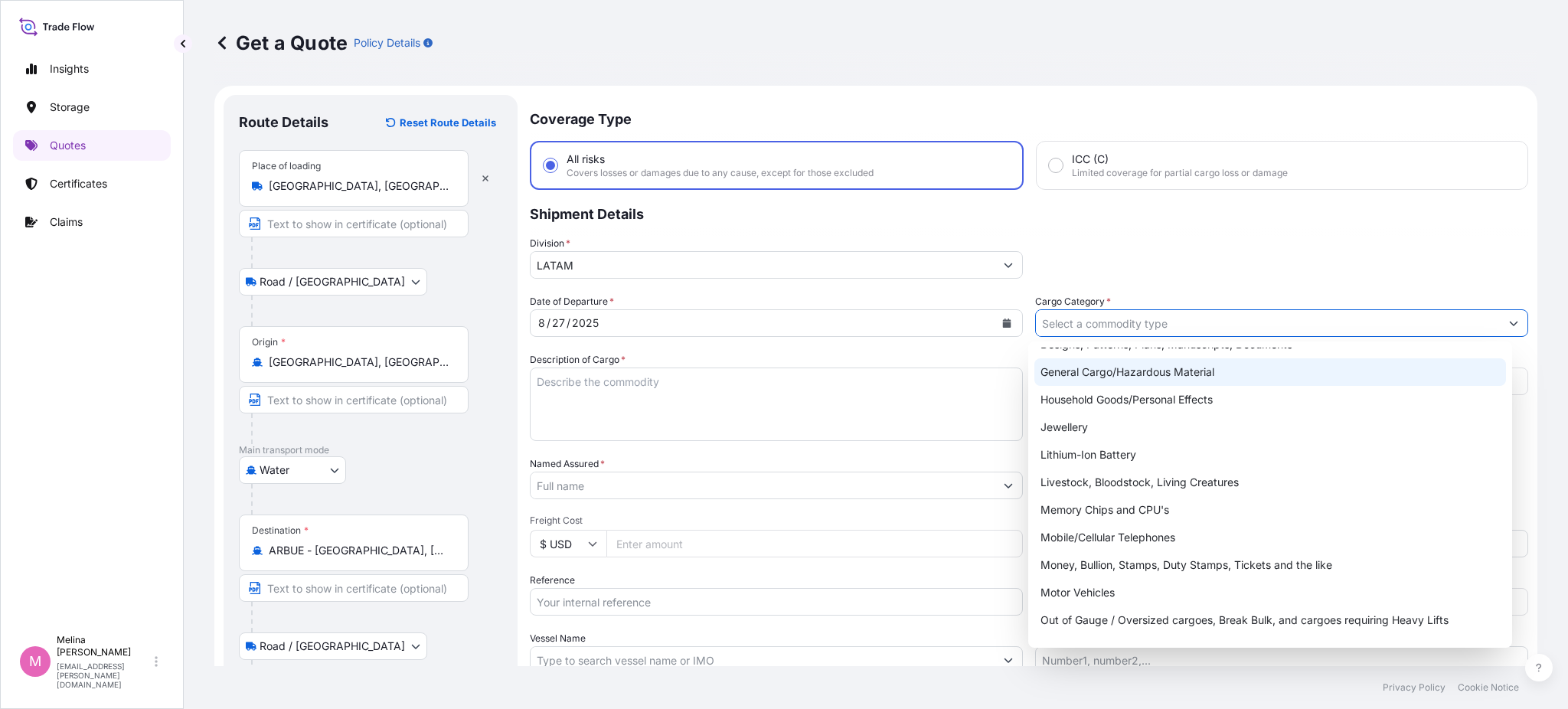
click at [1111, 379] on div "General Cargo/Hazardous Material" at bounding box center [1270, 372] width 472 height 28
type input "General Cargo/Hazardous Material"
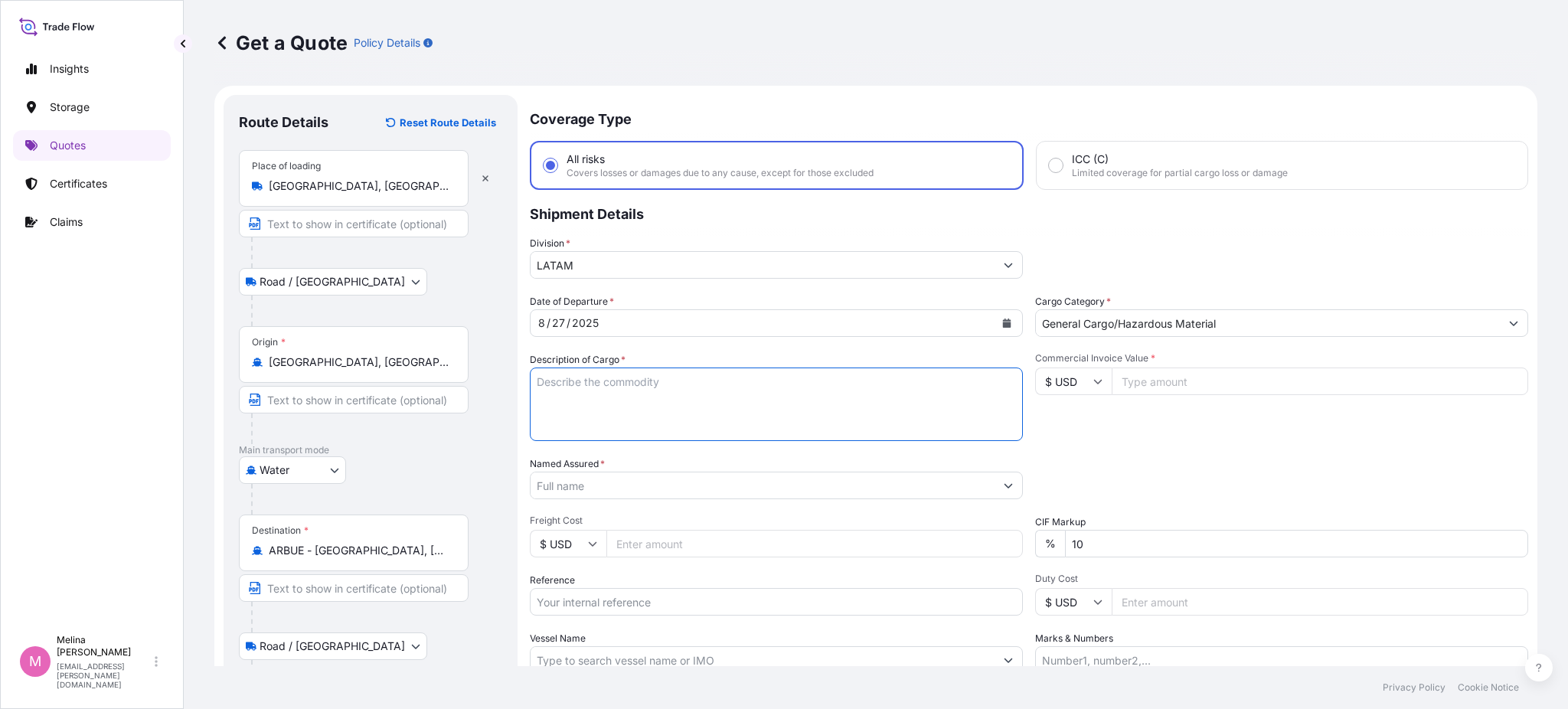
click at [768, 398] on textarea "Description of Cargo *" at bounding box center [776, 404] width 493 height 74
paste textarea "d"
click at [642, 392] on textarea "Description of Cargo *" at bounding box center [776, 404] width 493 height 74
type textarea "d"
type textarea "DIESEL GENERATING SET"
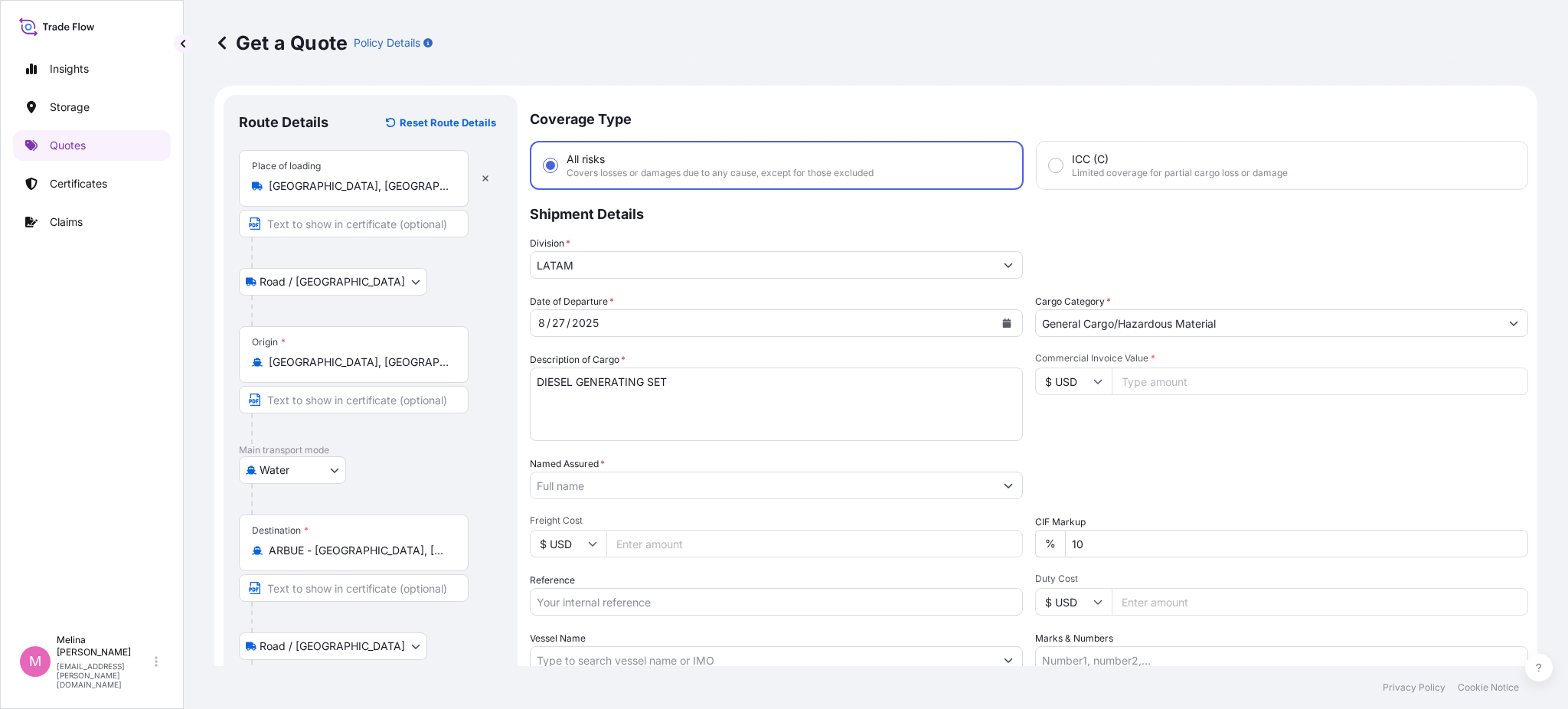
click at [1104, 429] on div "Commercial Invoice Value * $ USD" at bounding box center [1281, 396] width 493 height 89
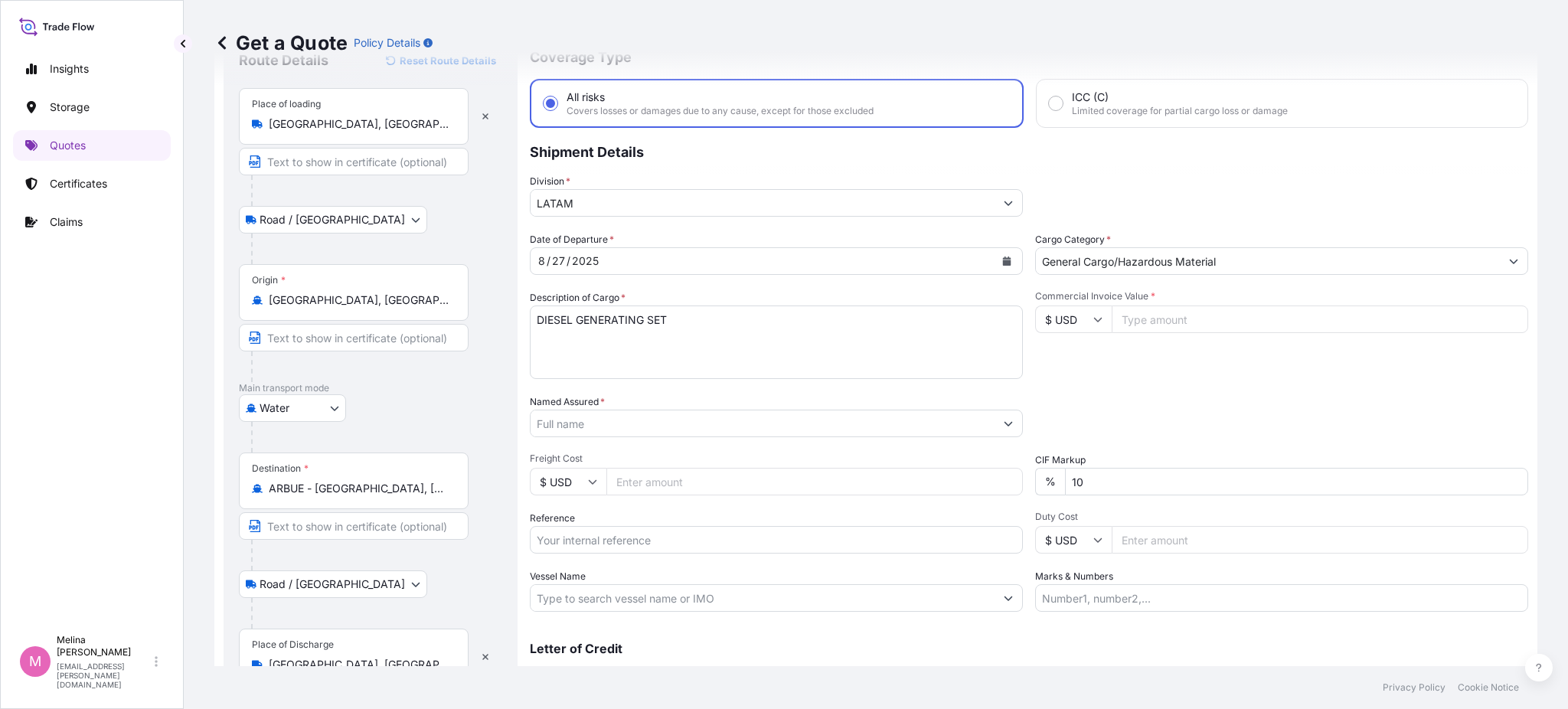
scroll to position [0, 0]
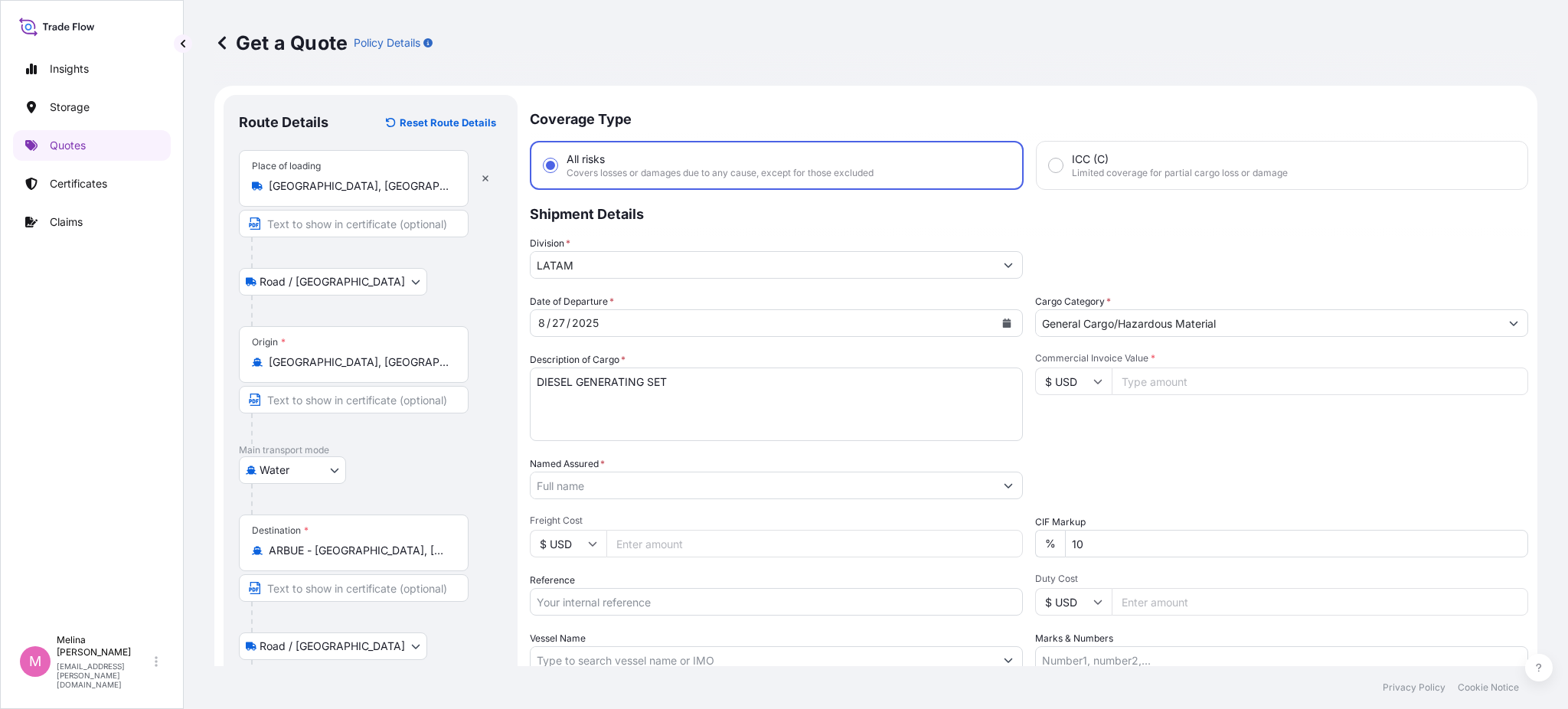
click at [590, 38] on div "Get a Quote Policy Details" at bounding box center [876, 43] width 1323 height 25
